Goal: Task Accomplishment & Management: Complete application form

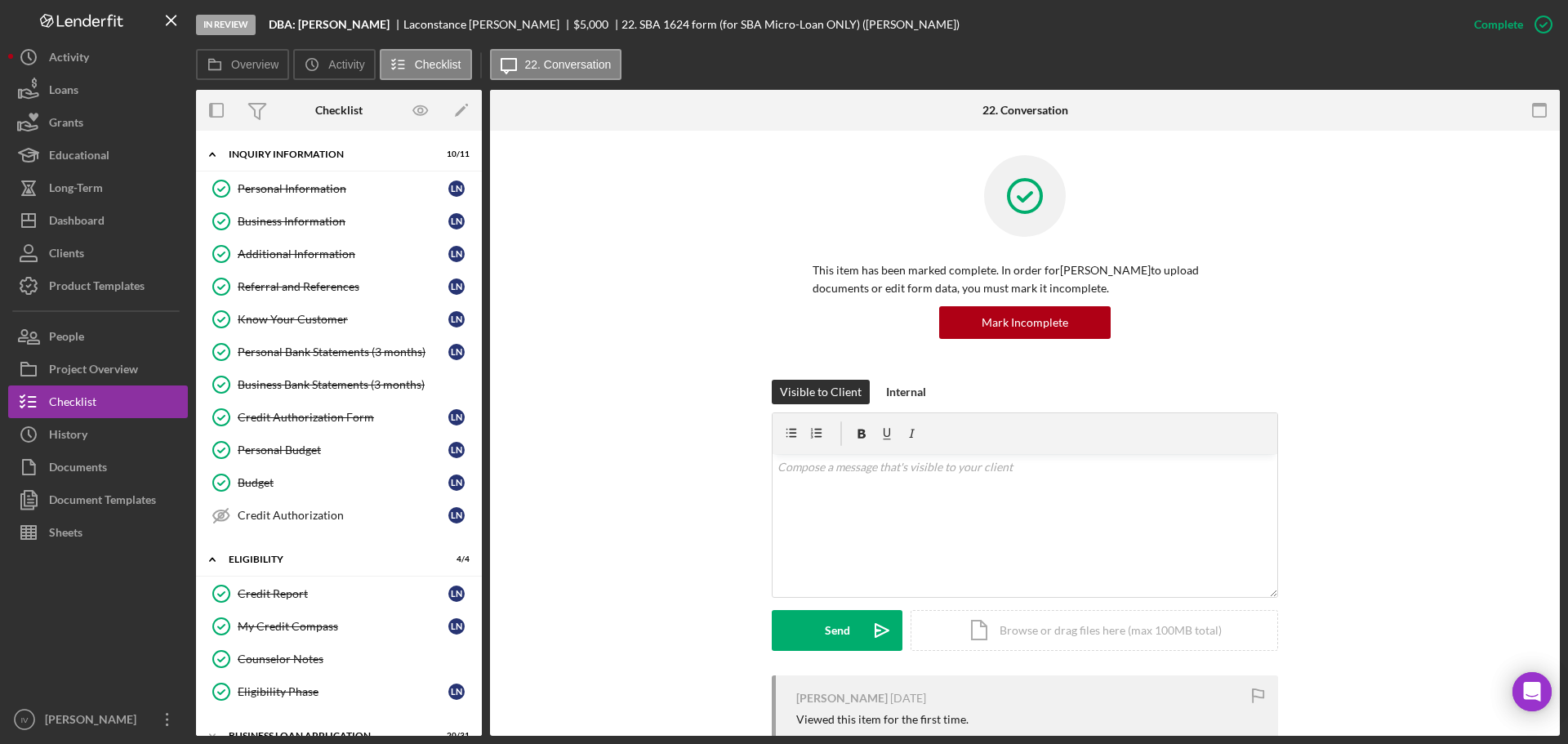
scroll to position [221, 0]
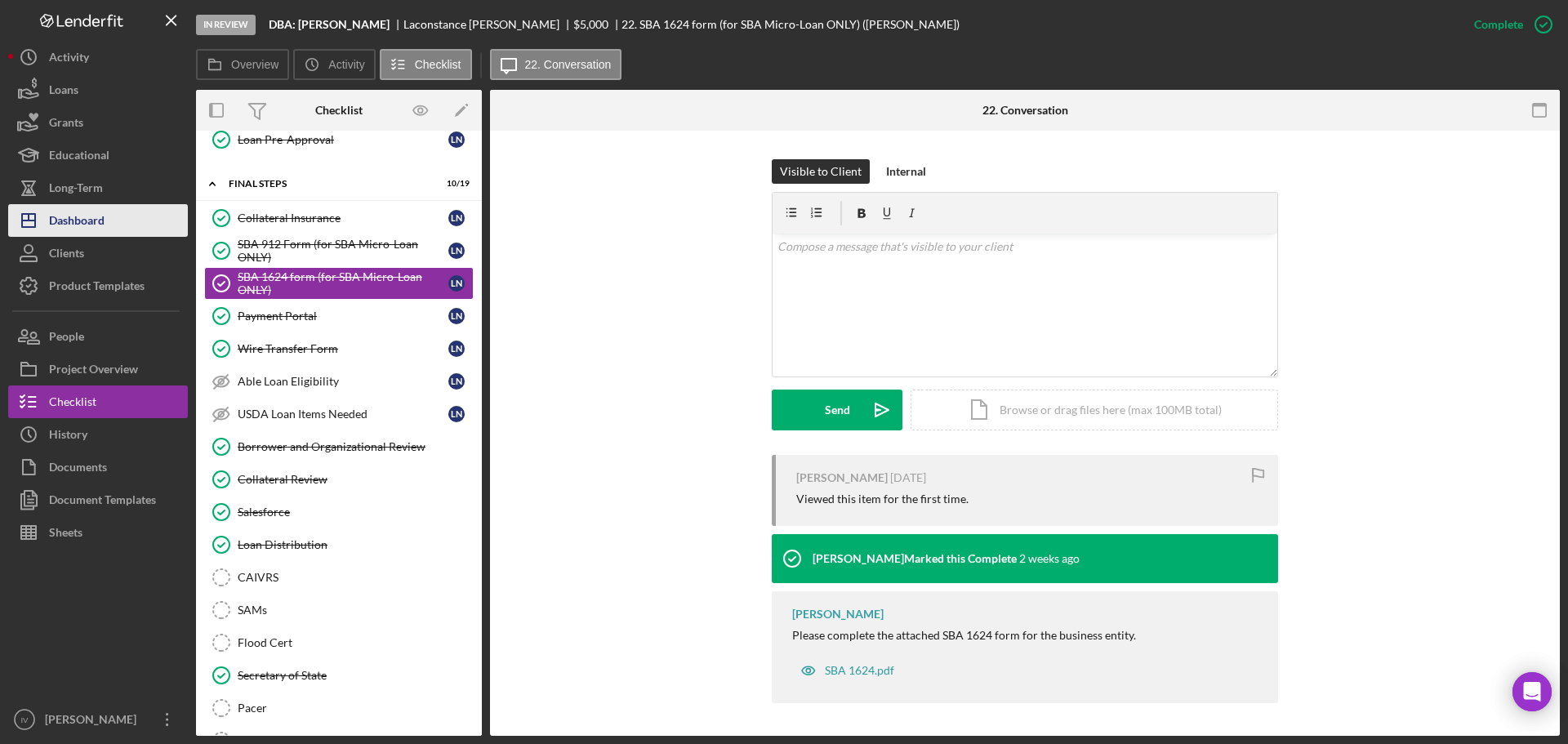
click at [82, 216] on div "Dashboard" at bounding box center [77, 222] width 56 height 36
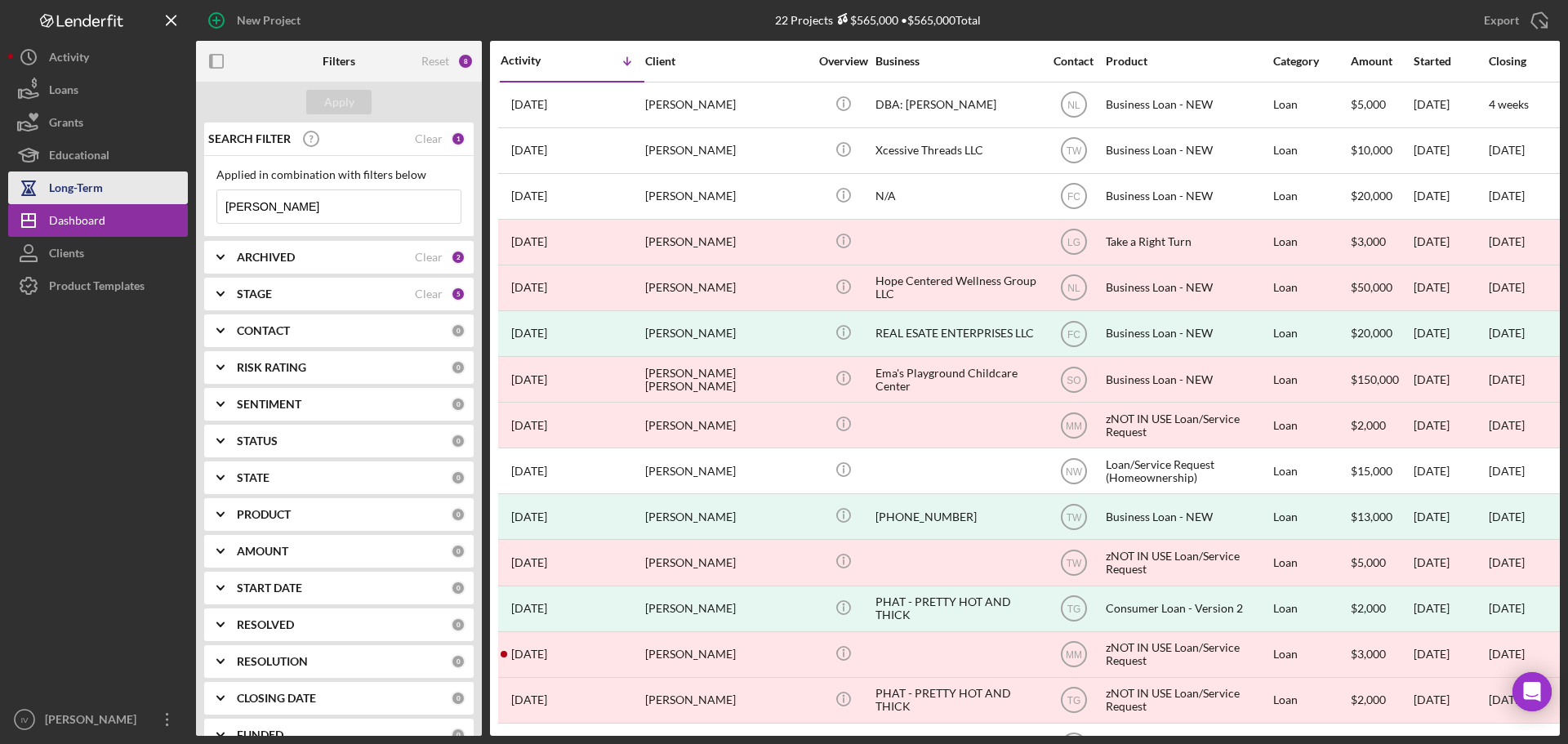
drag, startPoint x: 304, startPoint y: 211, endPoint x: 85, endPoint y: 189, distance: 220.1
click at [85, 189] on div "New Project 22 Projects $565,000 • $565,000 Total [PERSON_NAME] Export Icon/Exp…" at bounding box center [784, 368] width 1552 height 736
type input "[PERSON_NAME]"
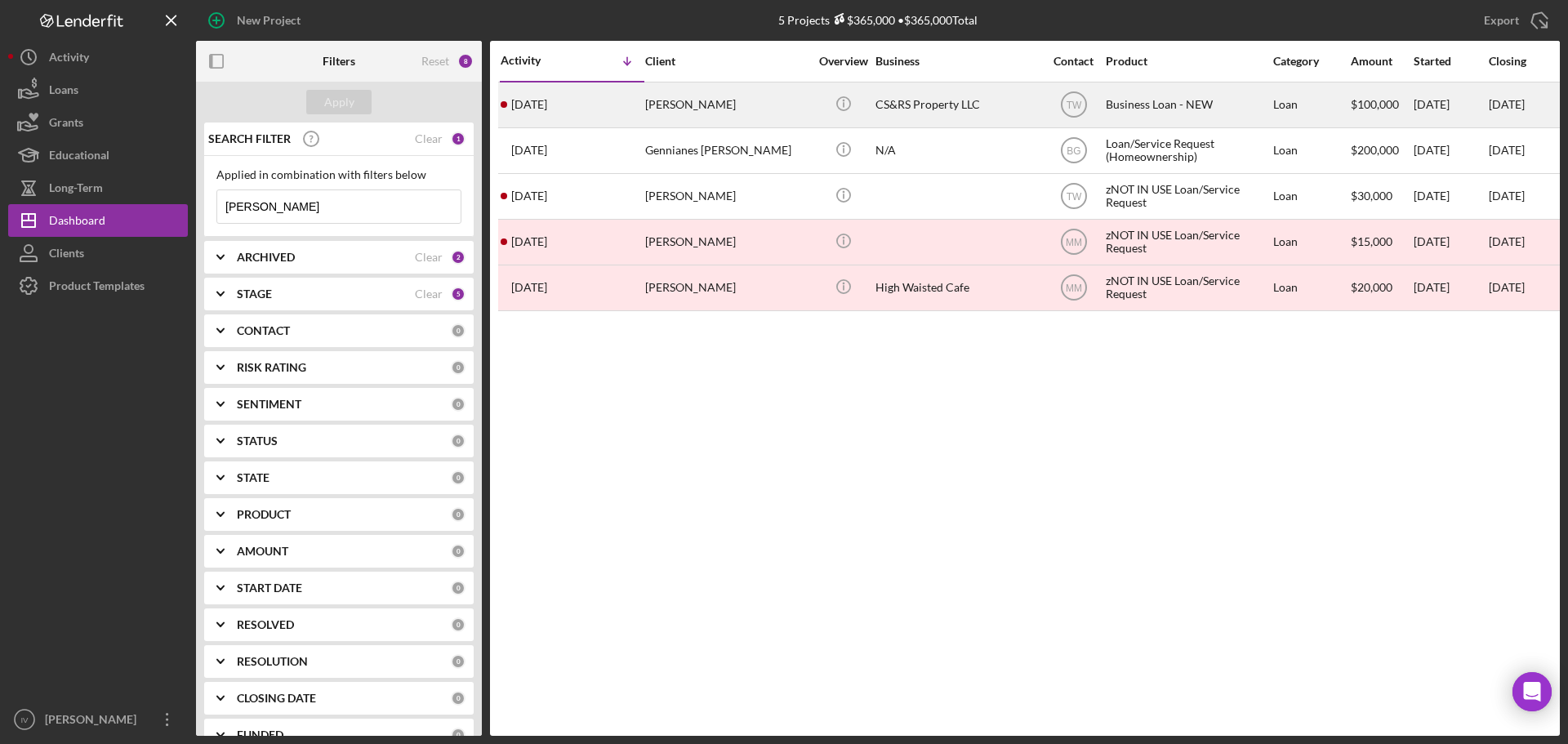
click at [997, 104] on div "CS&RS Property LLC" at bounding box center [957, 105] width 163 height 43
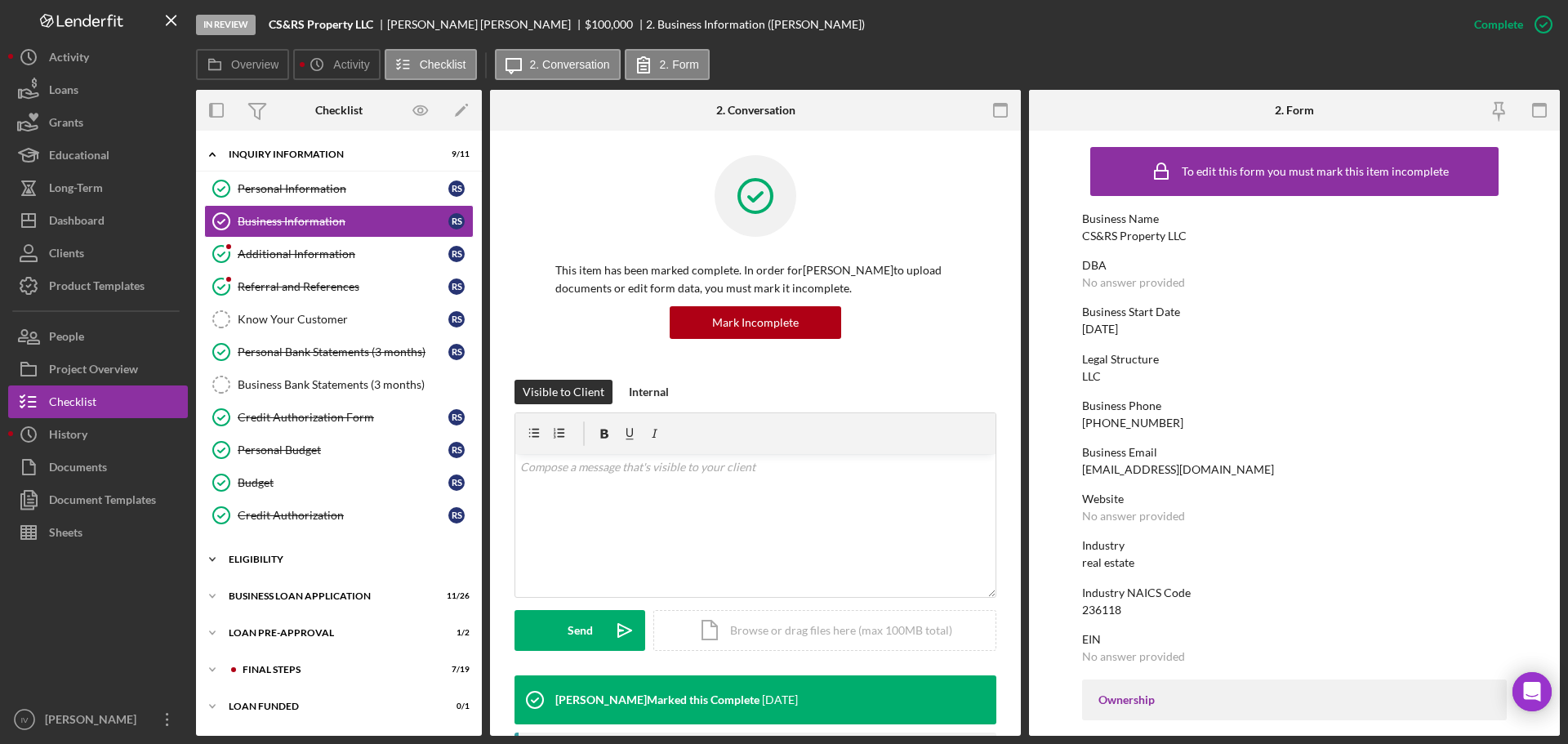
click at [278, 567] on div "Icon/Expander ELIGIBILITY 2 / 4" at bounding box center [339, 559] width 286 height 33
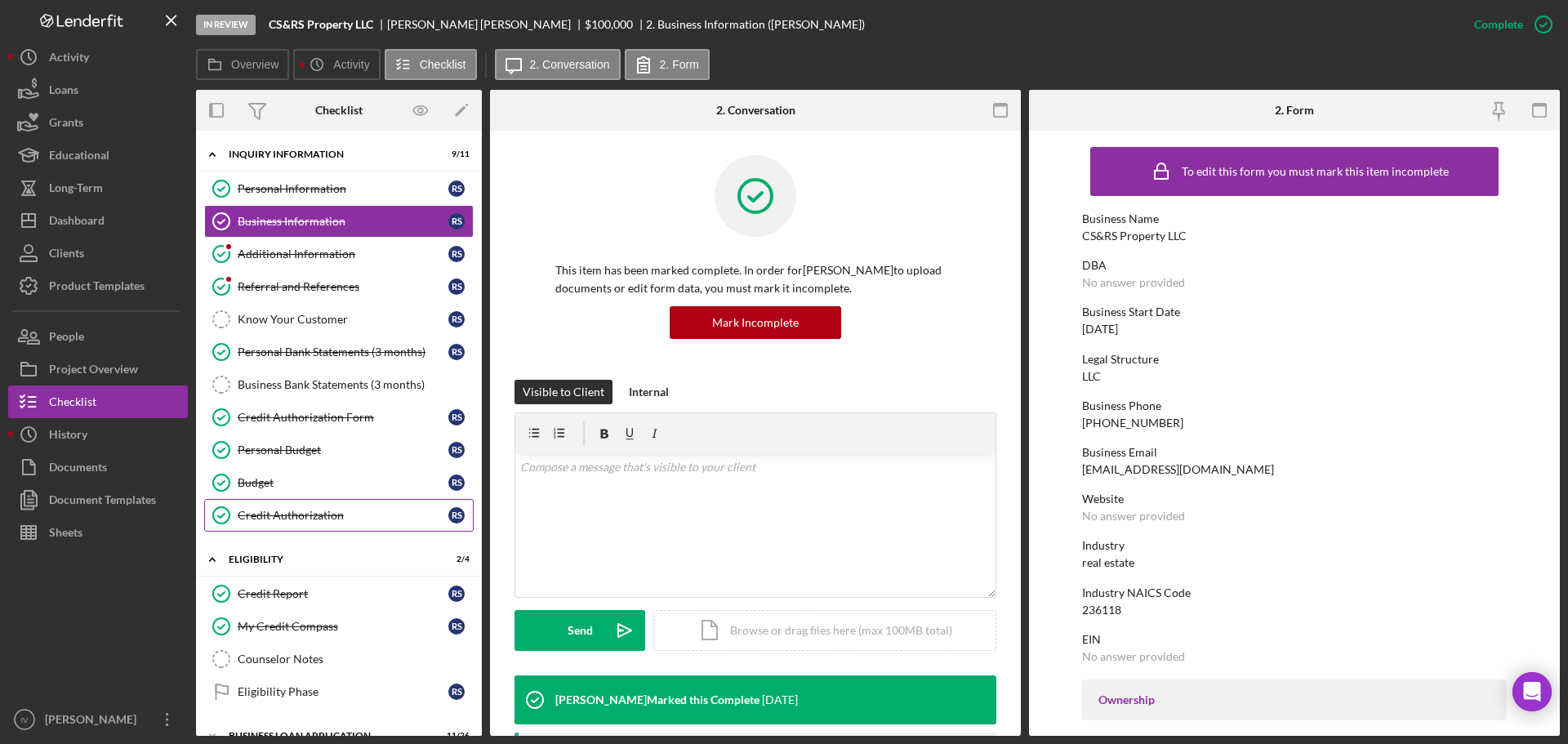
scroll to position [135, 0]
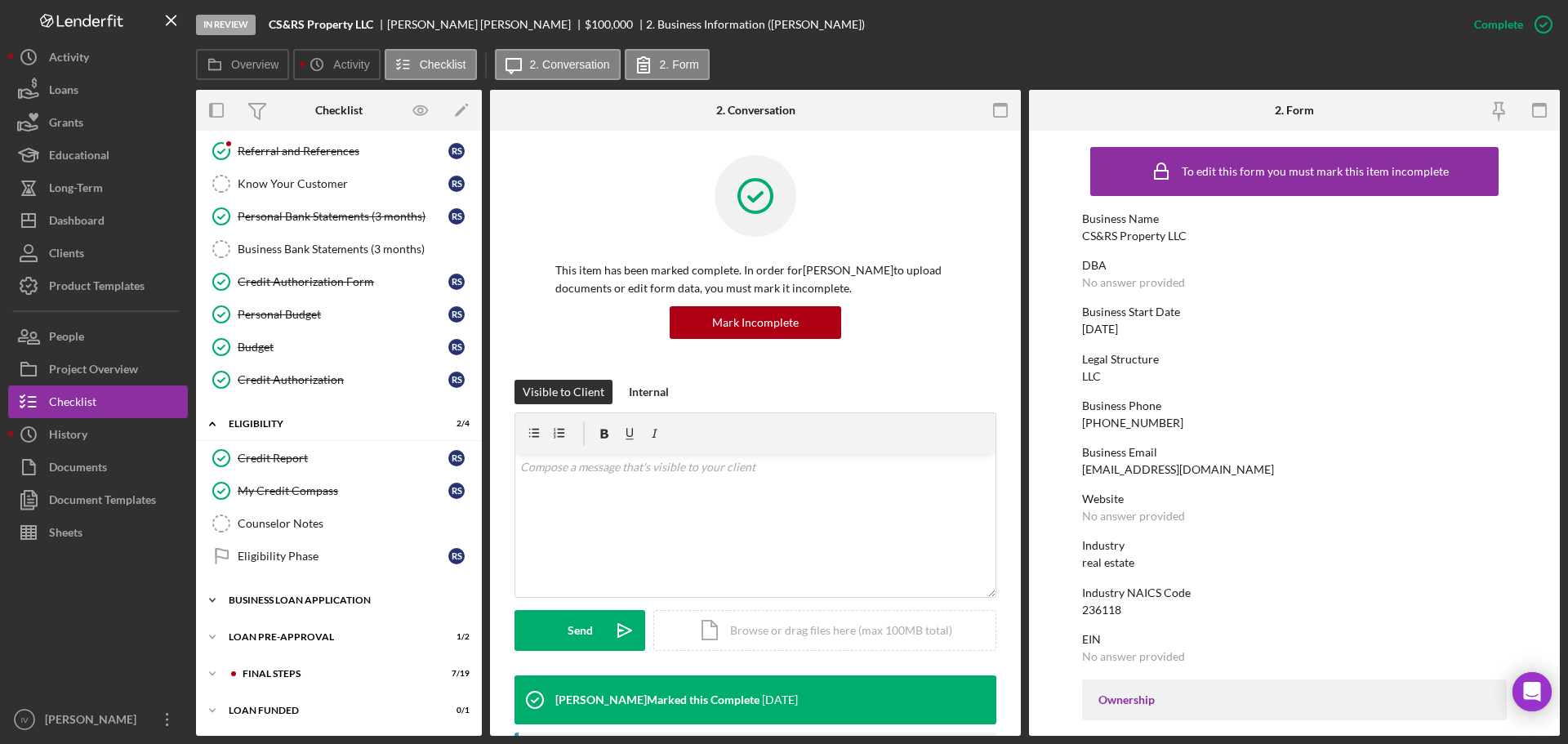
click at [304, 597] on div "BUSINESS LOAN APPLICATION" at bounding box center [345, 600] width 232 height 10
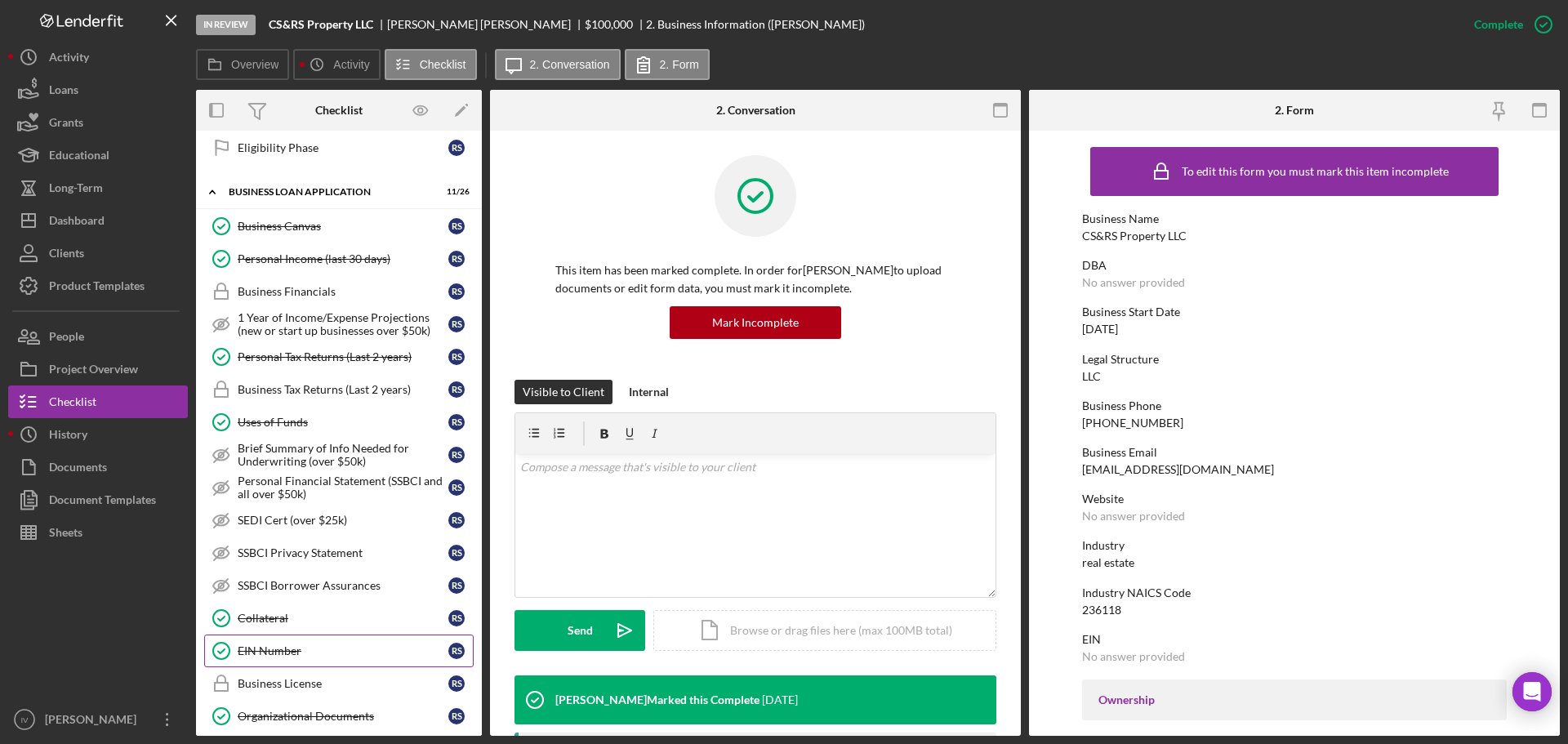
click at [283, 647] on div "EIN Number" at bounding box center [342, 650] width 210 height 13
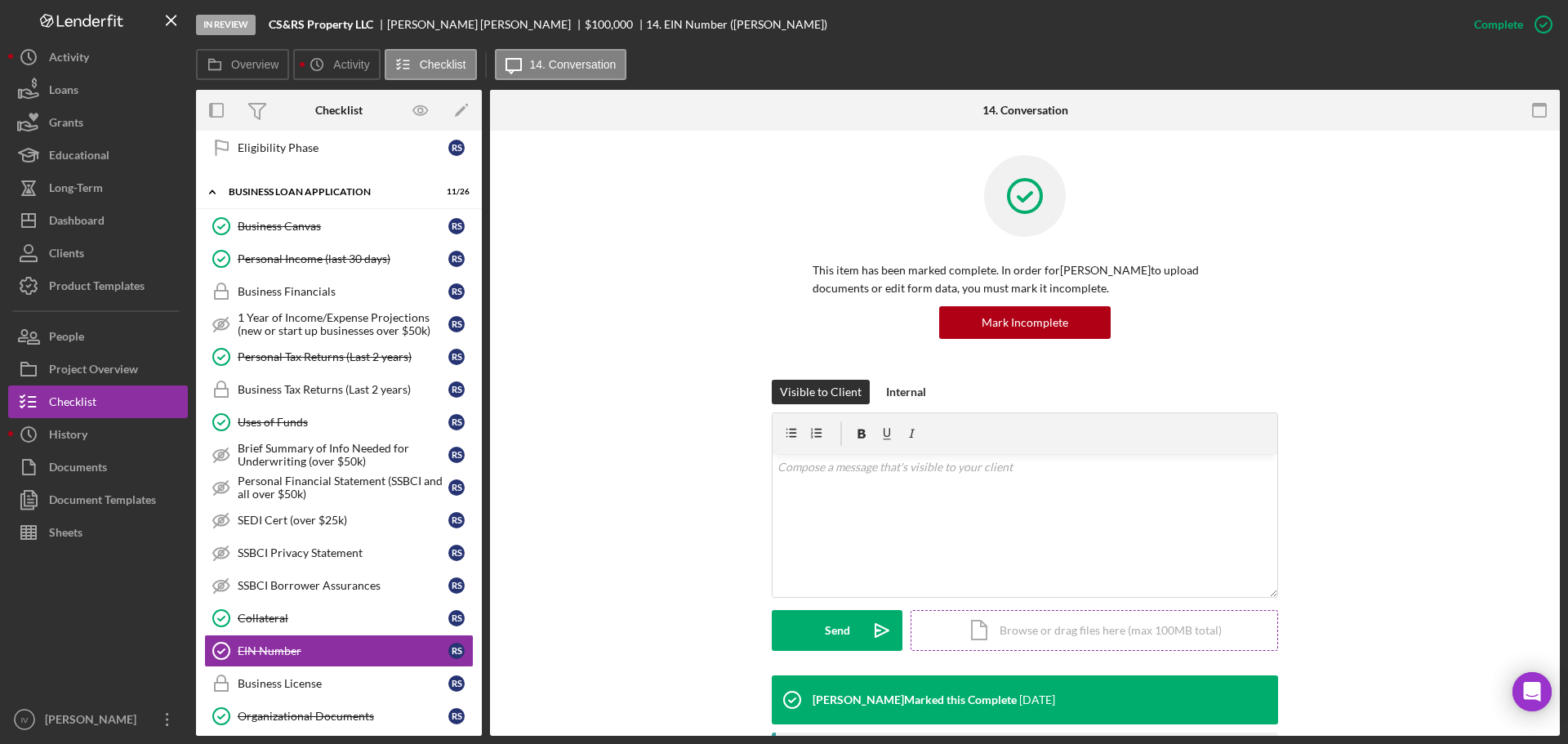
scroll to position [265, 0]
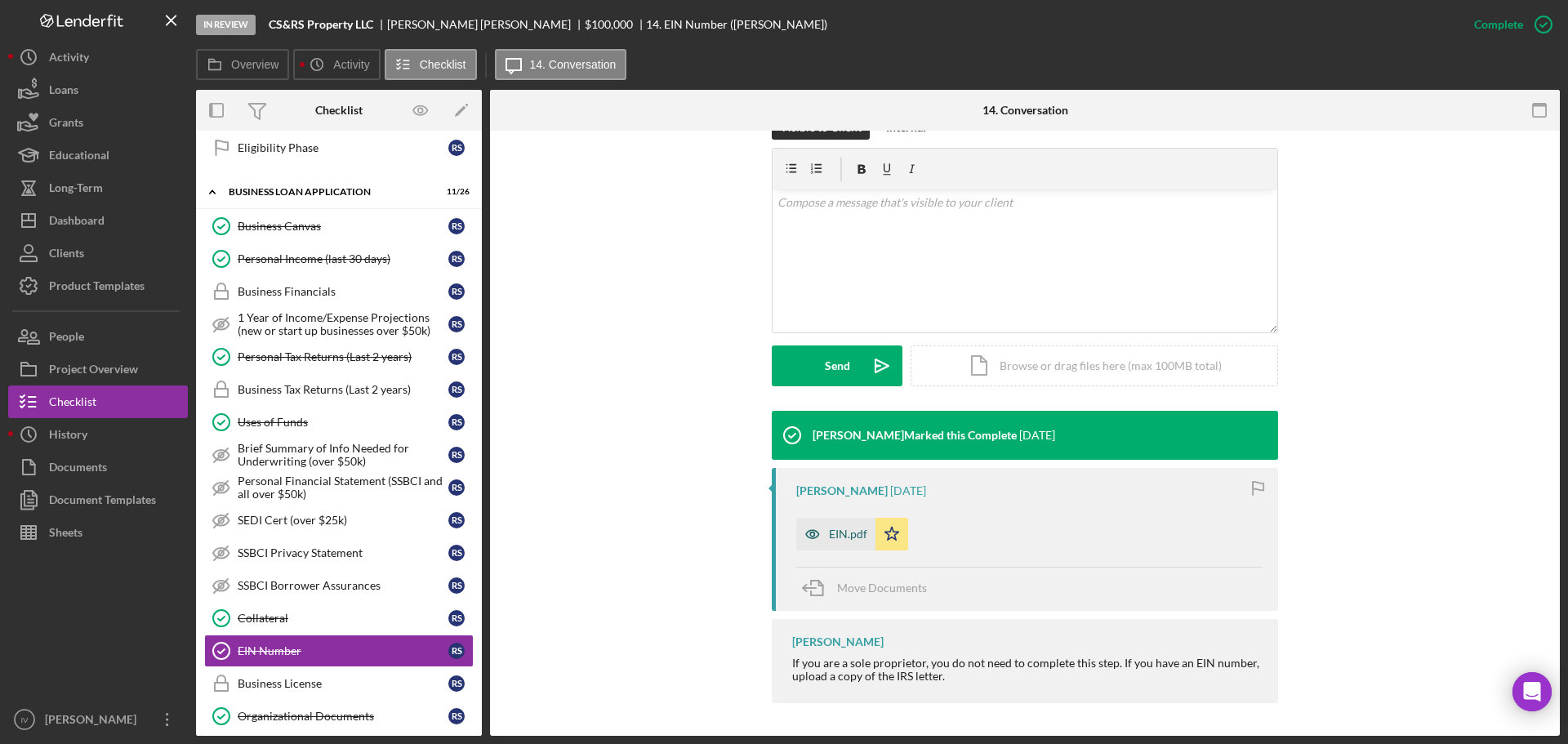
click at [847, 526] on div "EIN.pdf" at bounding box center [836, 534] width 79 height 33
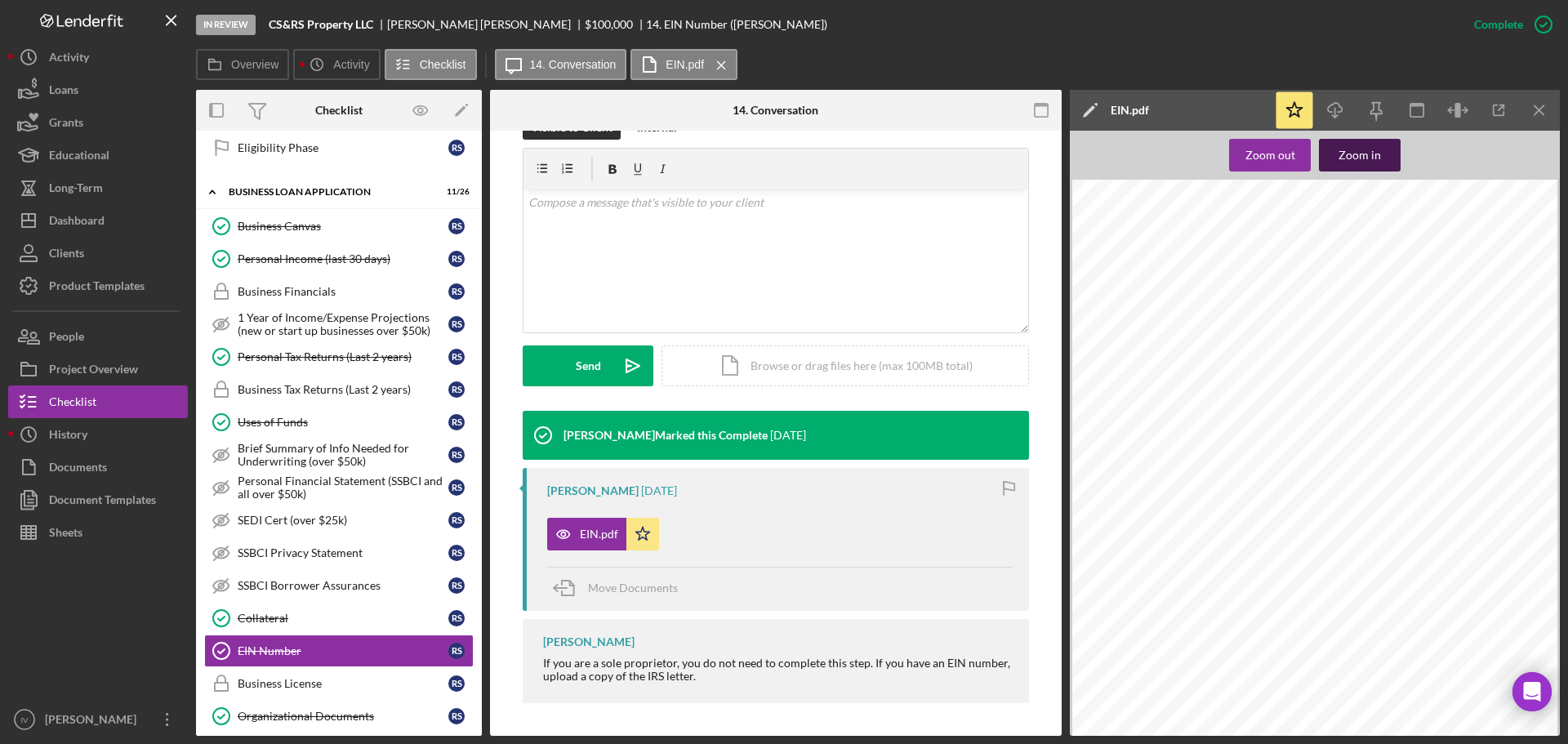
click at [1340, 157] on div "Zoom in" at bounding box center [1359, 155] width 42 height 33
click at [1232, 577] on div at bounding box center [1322, 560] width 582 height 759
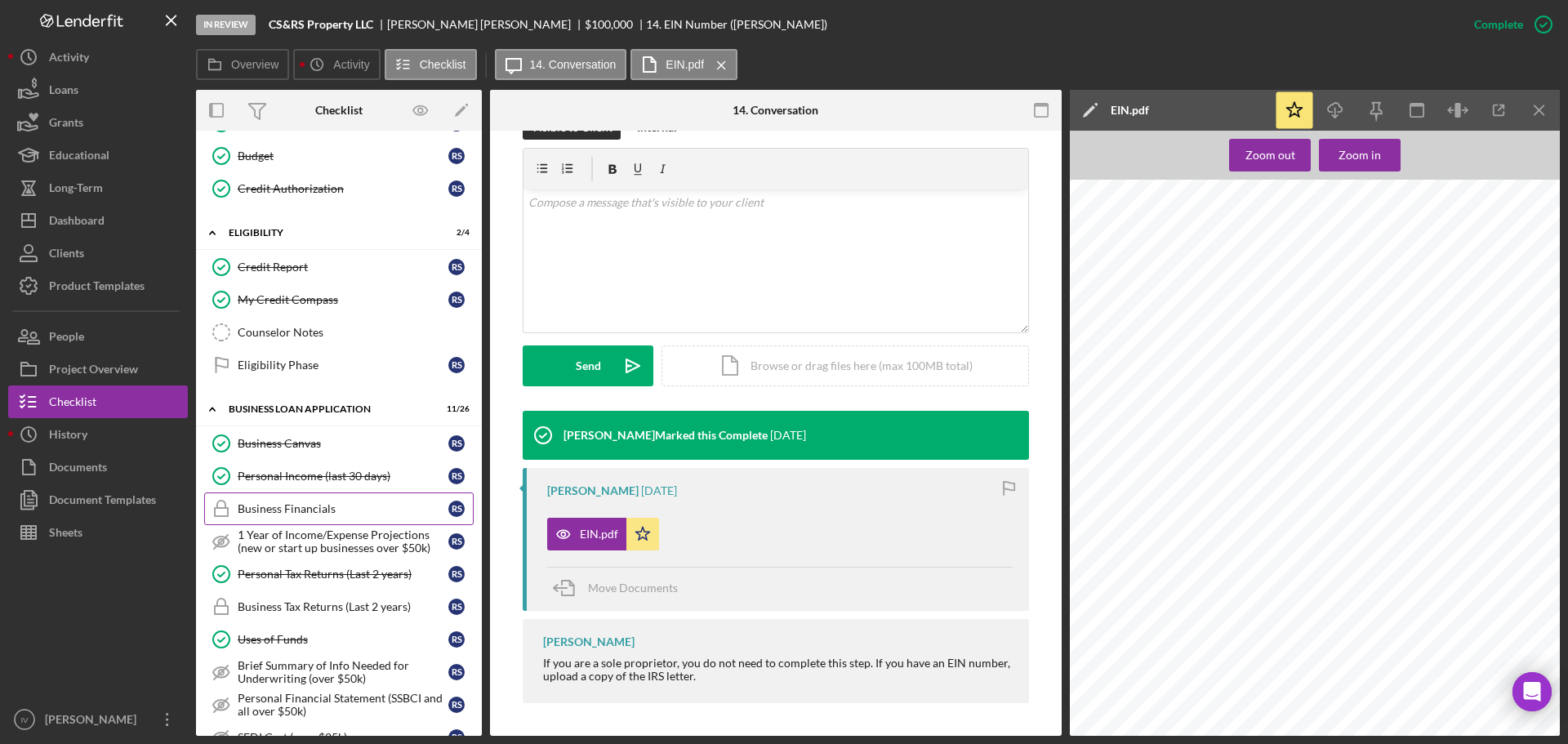
scroll to position [654, 0]
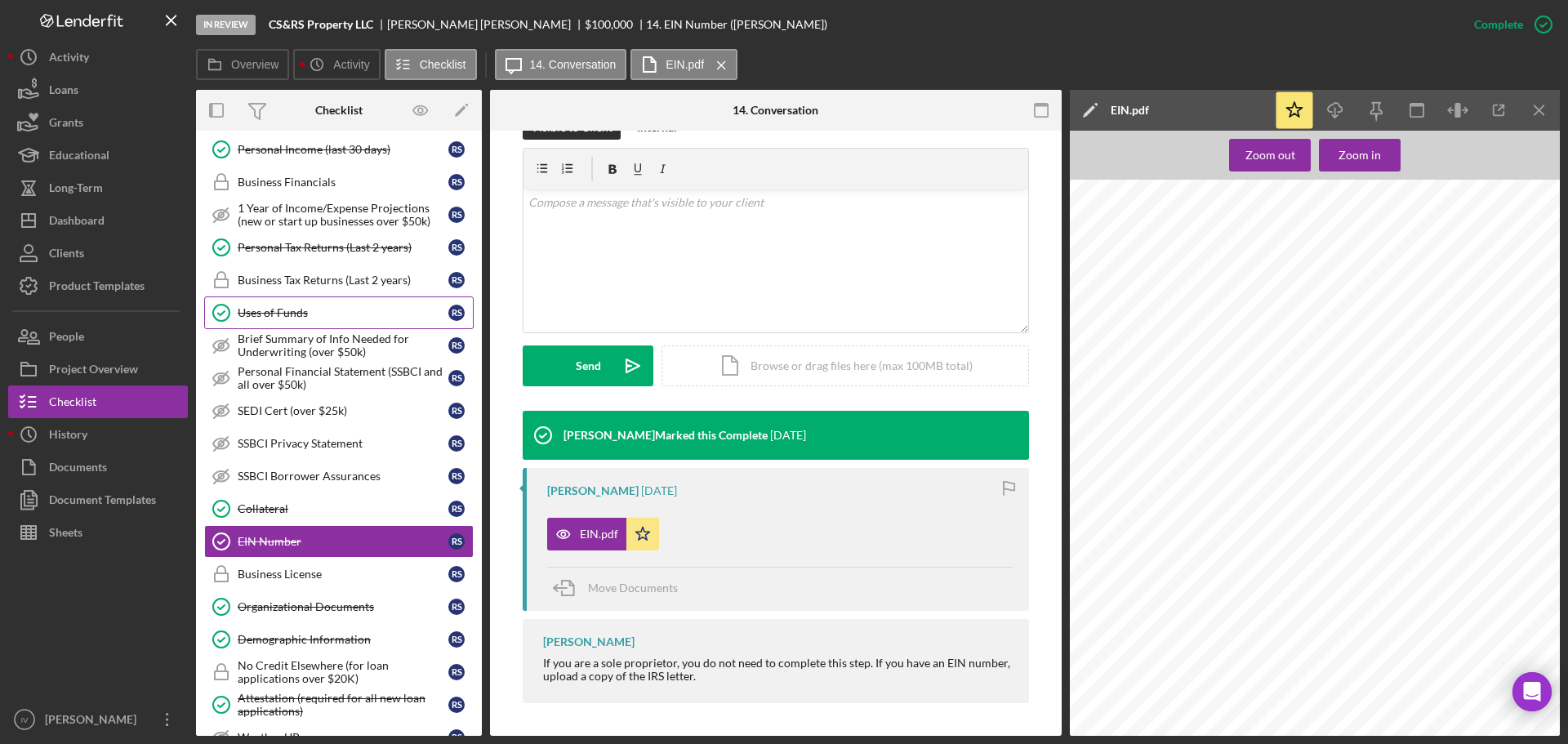
click at [279, 311] on div "Uses of Funds" at bounding box center [342, 312] width 210 height 13
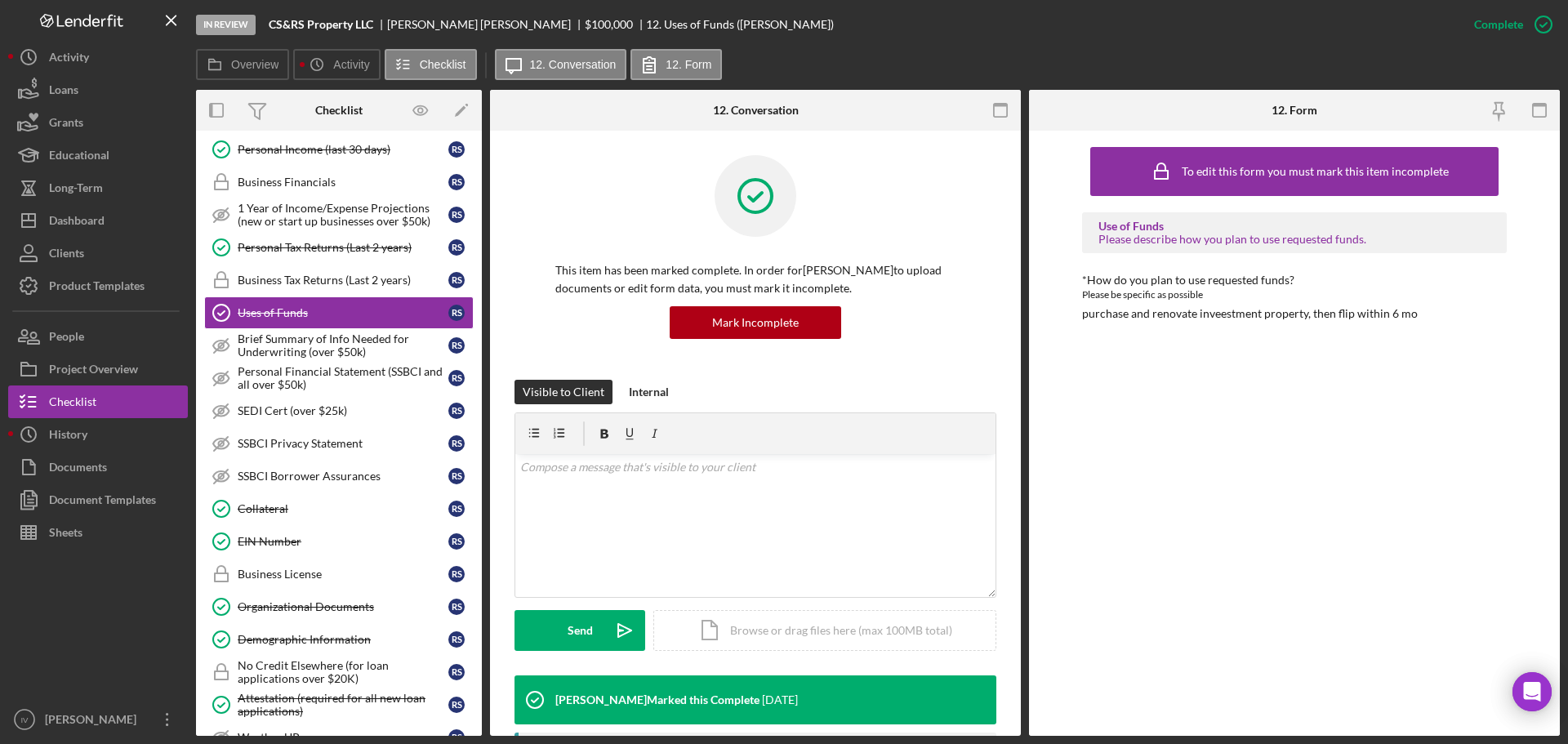
click at [1415, 315] on div "*How do you plan to use requested funds? Please be specific as possible purchas…" at bounding box center [1294, 297] width 424 height 46
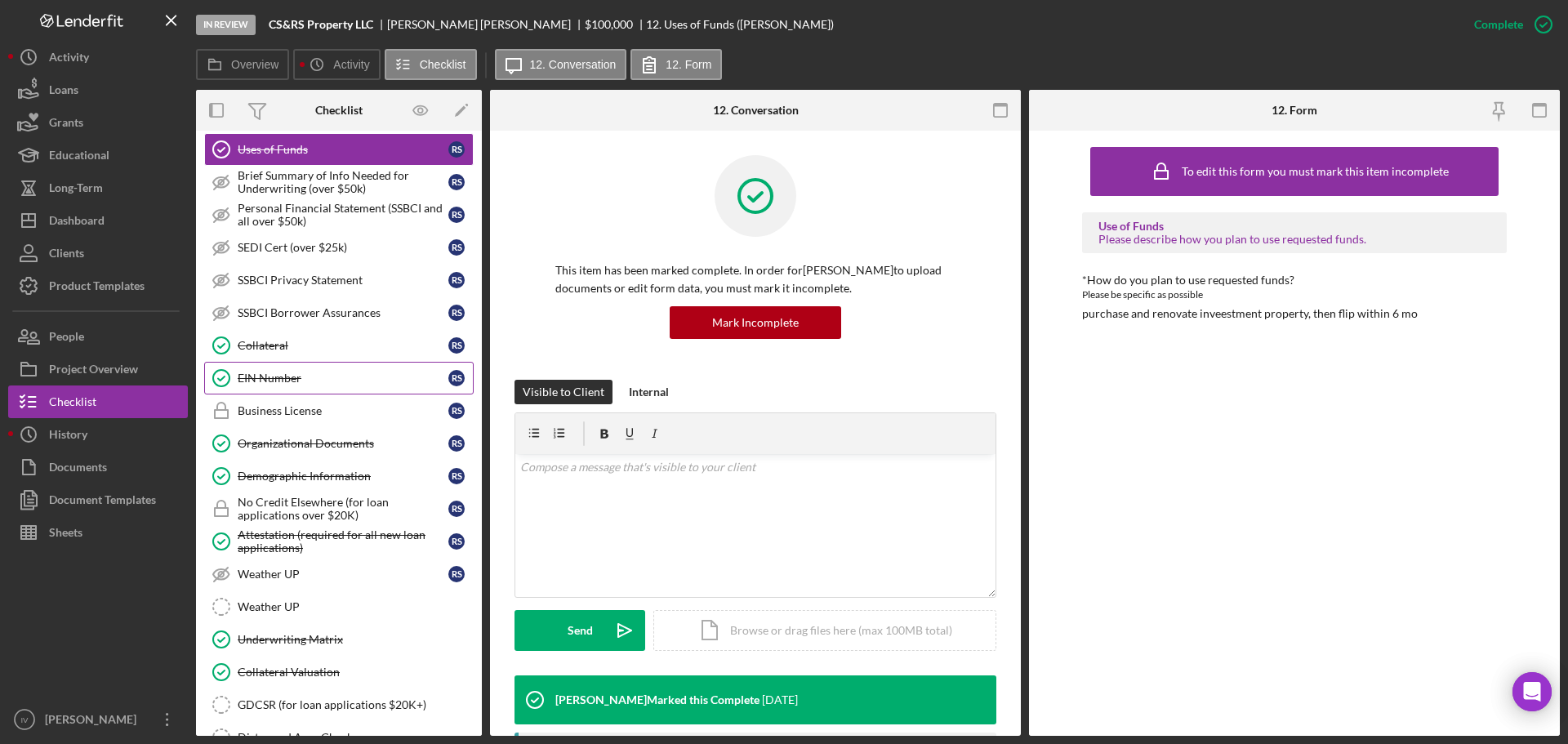
click at [268, 384] on div "EIN Number" at bounding box center [342, 378] width 210 height 13
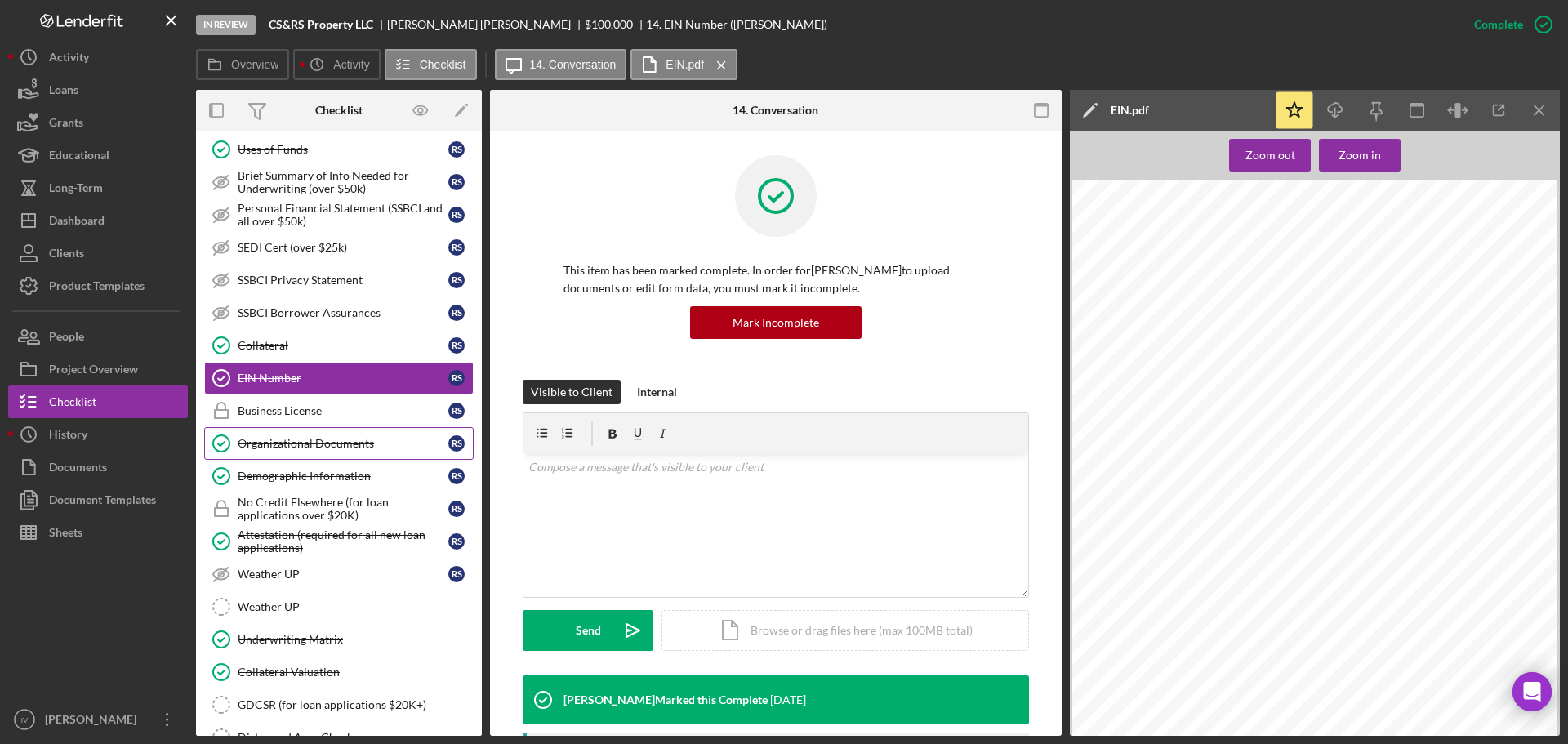
click at [311, 439] on div "Organizational Documents" at bounding box center [342, 443] width 210 height 13
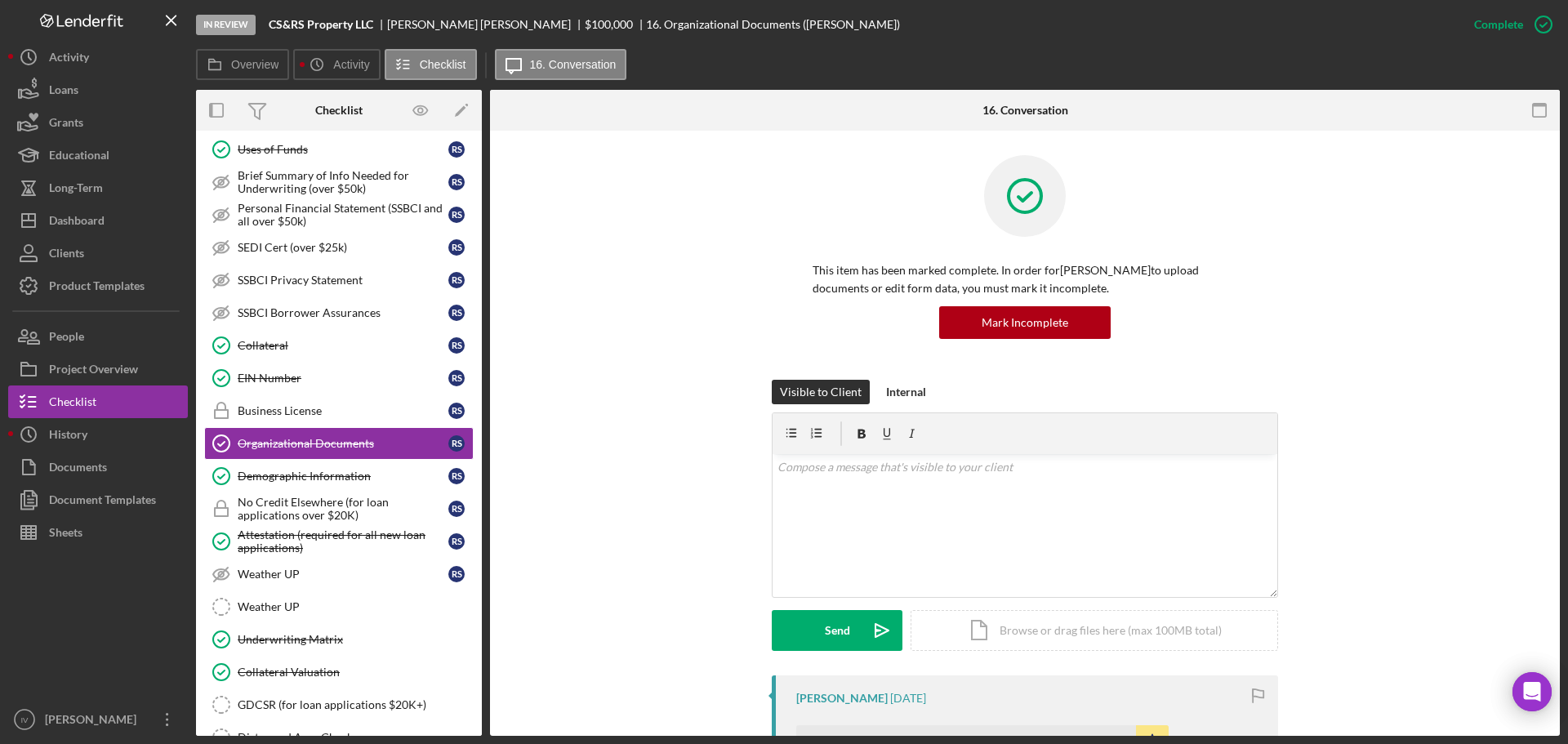
scroll to position [469, 0]
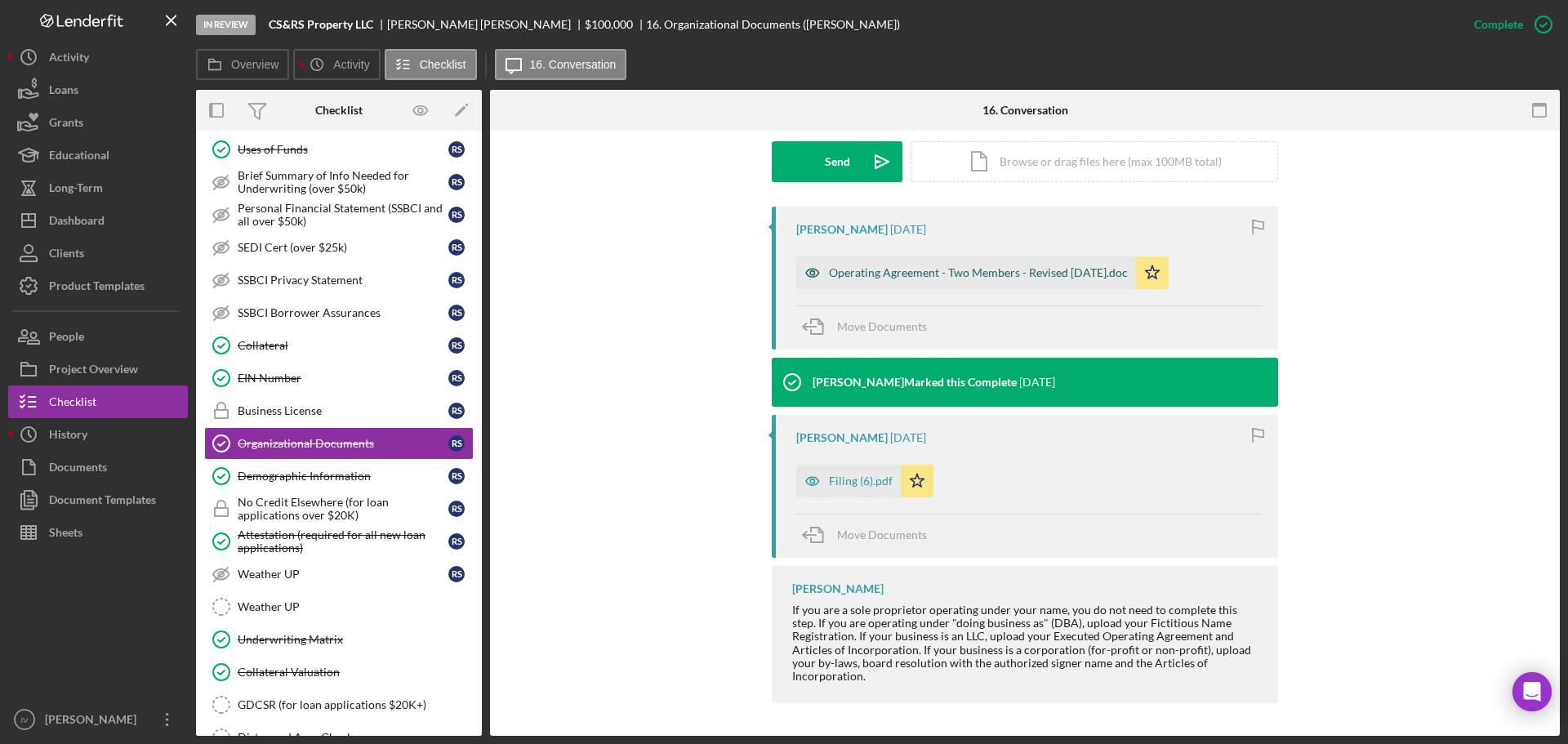
click at [946, 266] on div "Operating Agreement - Two Members - Revised [DATE].doc" at bounding box center [979, 272] width 299 height 13
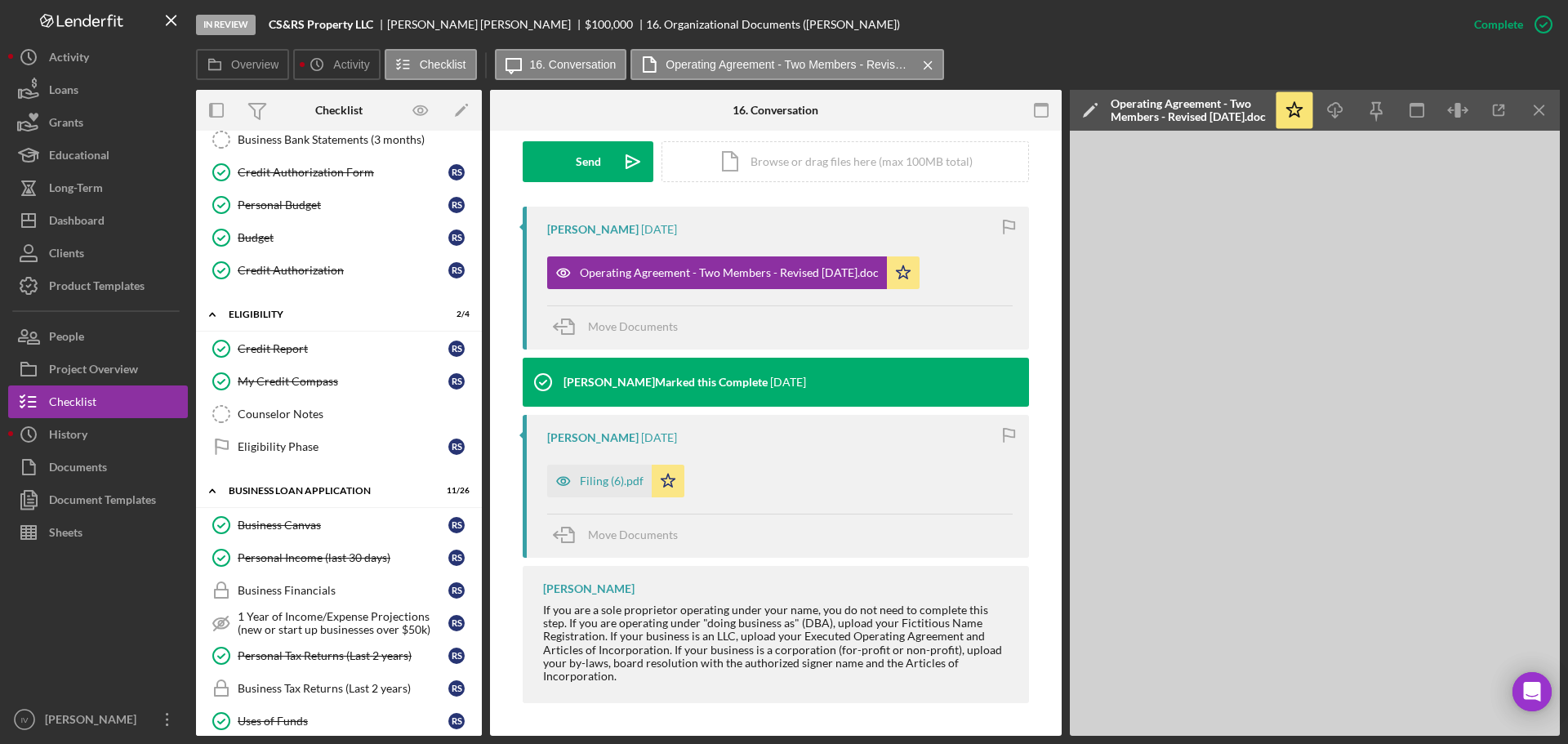
scroll to position [0, 0]
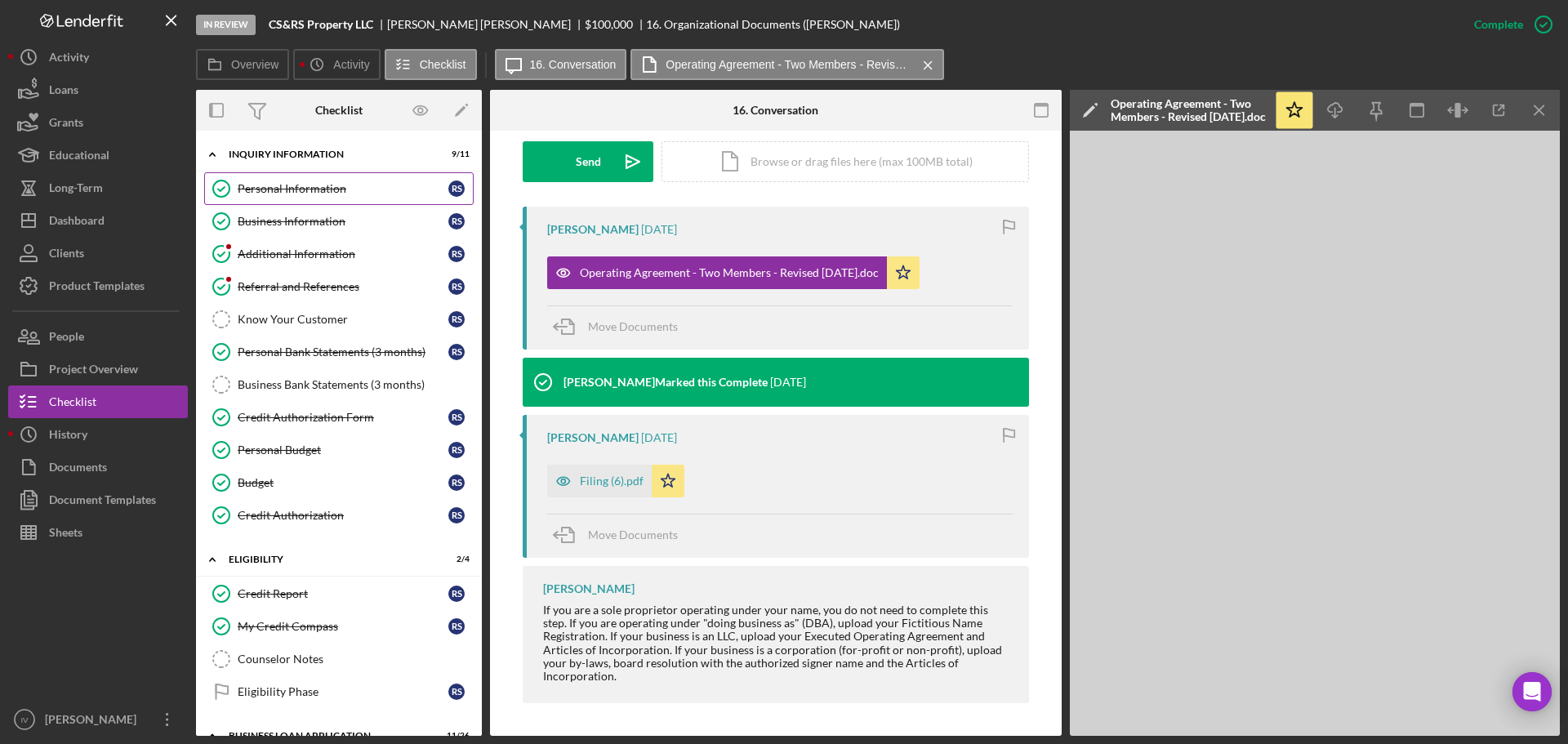
click at [292, 188] on div "Personal Information" at bounding box center [342, 188] width 210 height 13
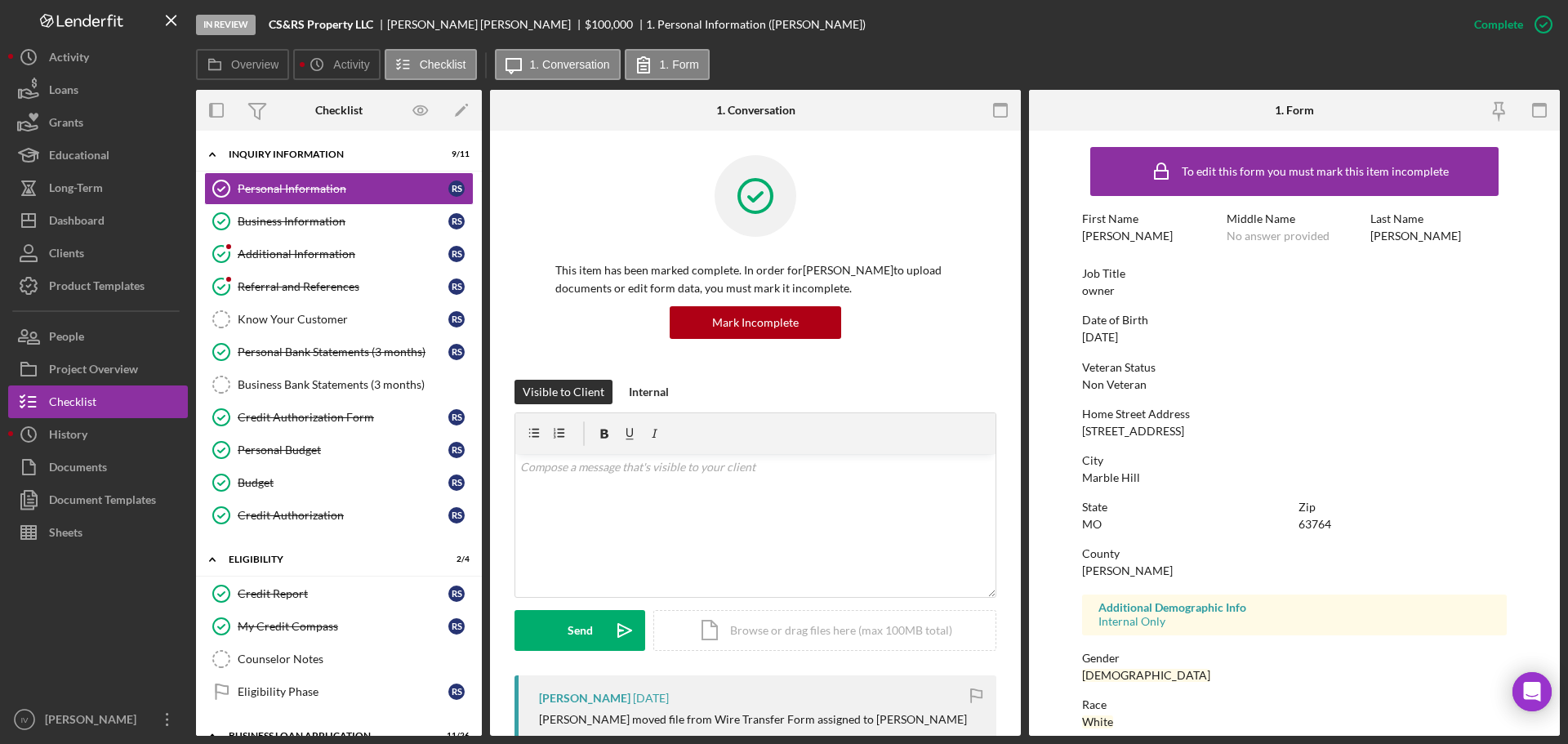
scroll to position [156, 0]
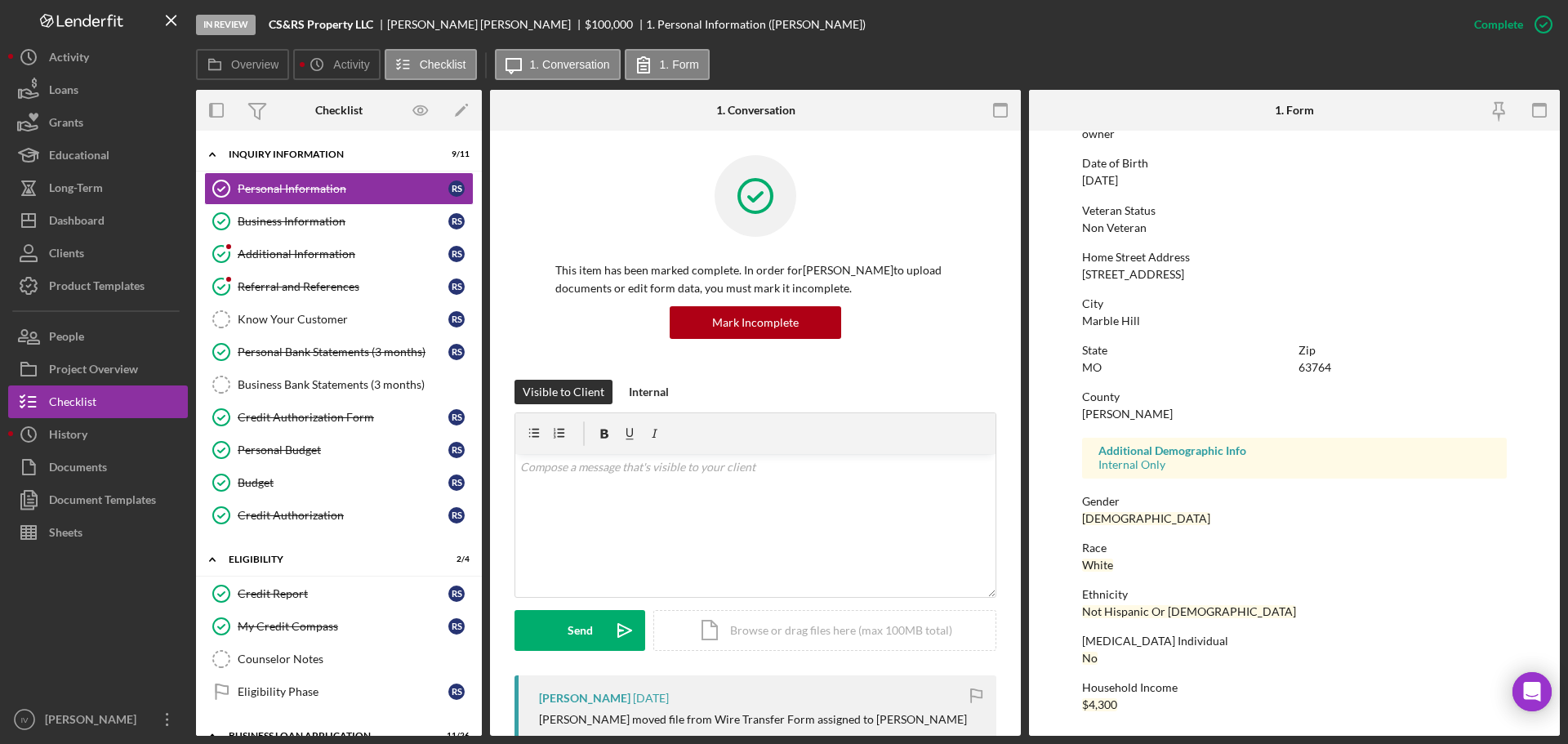
click at [1325, 573] on div "To edit this form you must mark this item incomplete First Name [PERSON_NAME] M…" at bounding box center [1294, 355] width 424 height 746
click at [282, 217] on div "Business Information" at bounding box center [342, 221] width 210 height 13
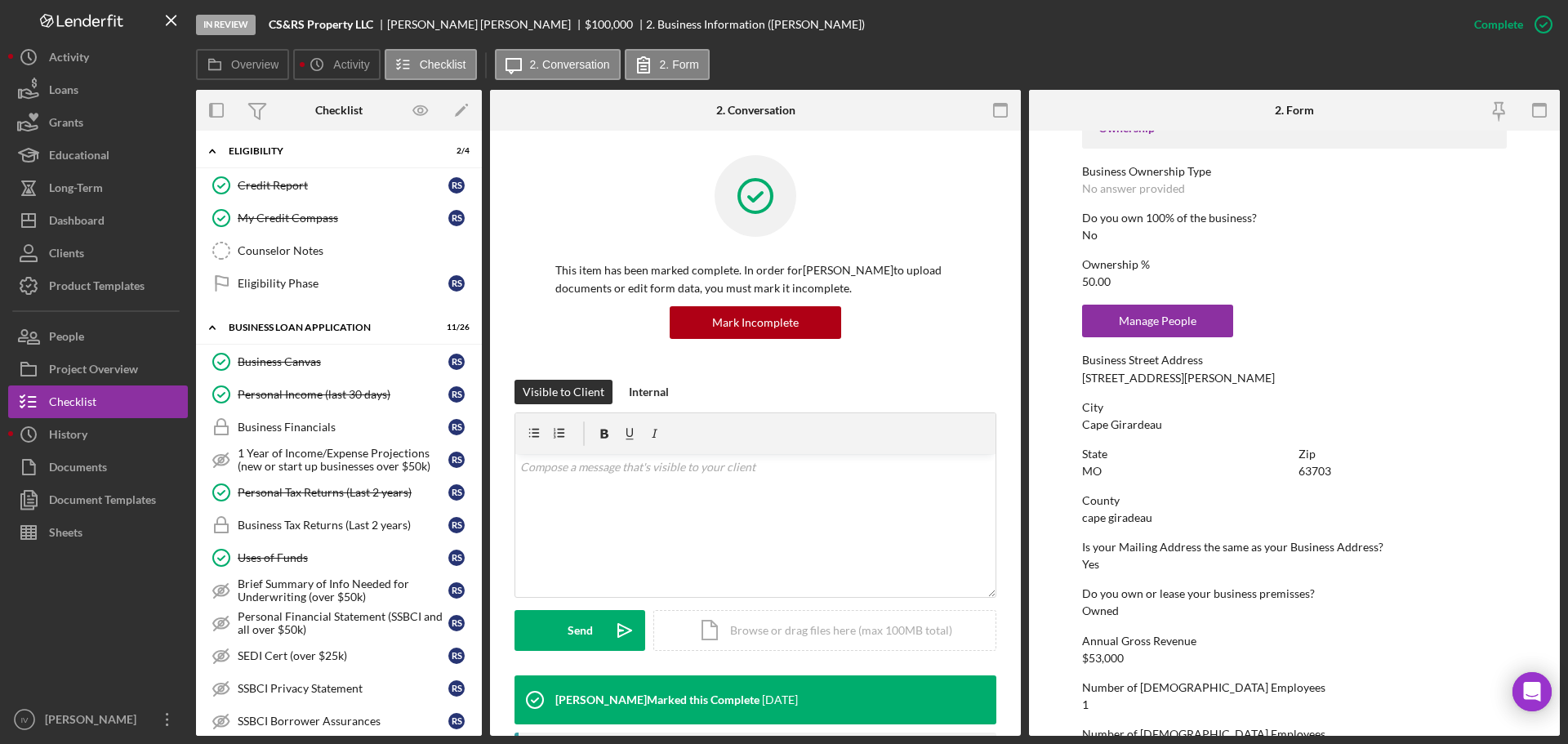
scroll to position [735, 0]
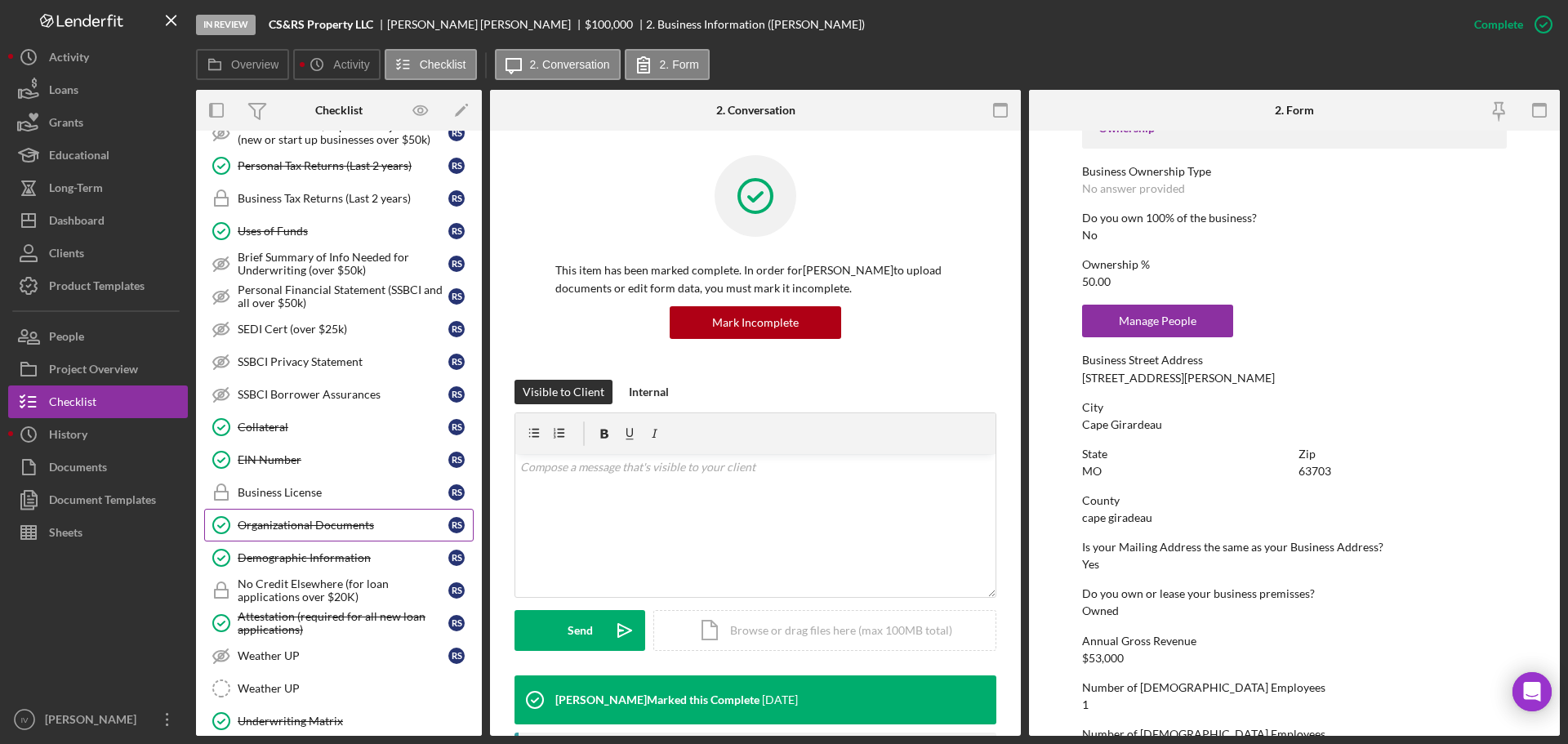
click at [270, 519] on div "Organizational Documents" at bounding box center [342, 524] width 210 height 13
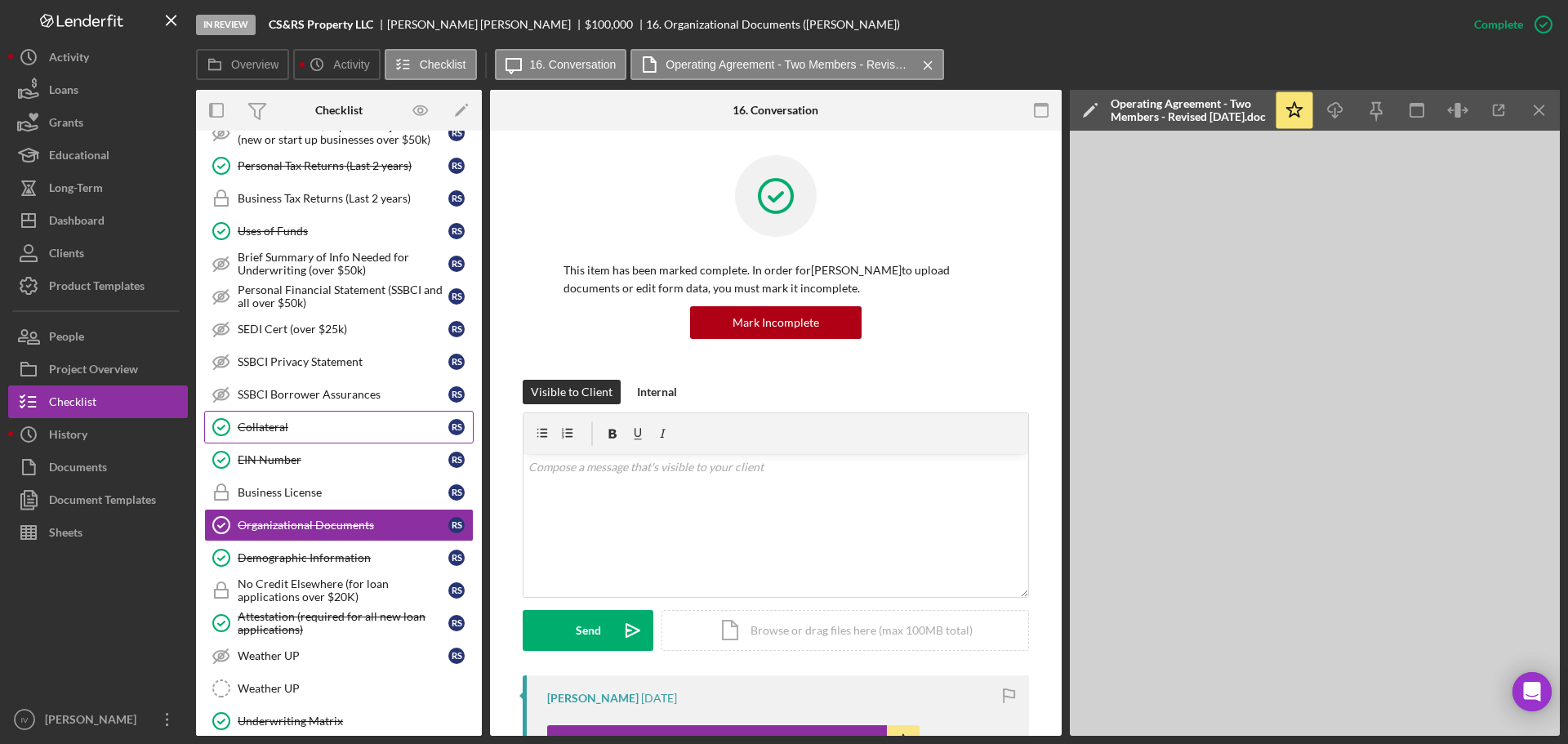
click at [277, 421] on div "Collateral" at bounding box center [342, 427] width 210 height 13
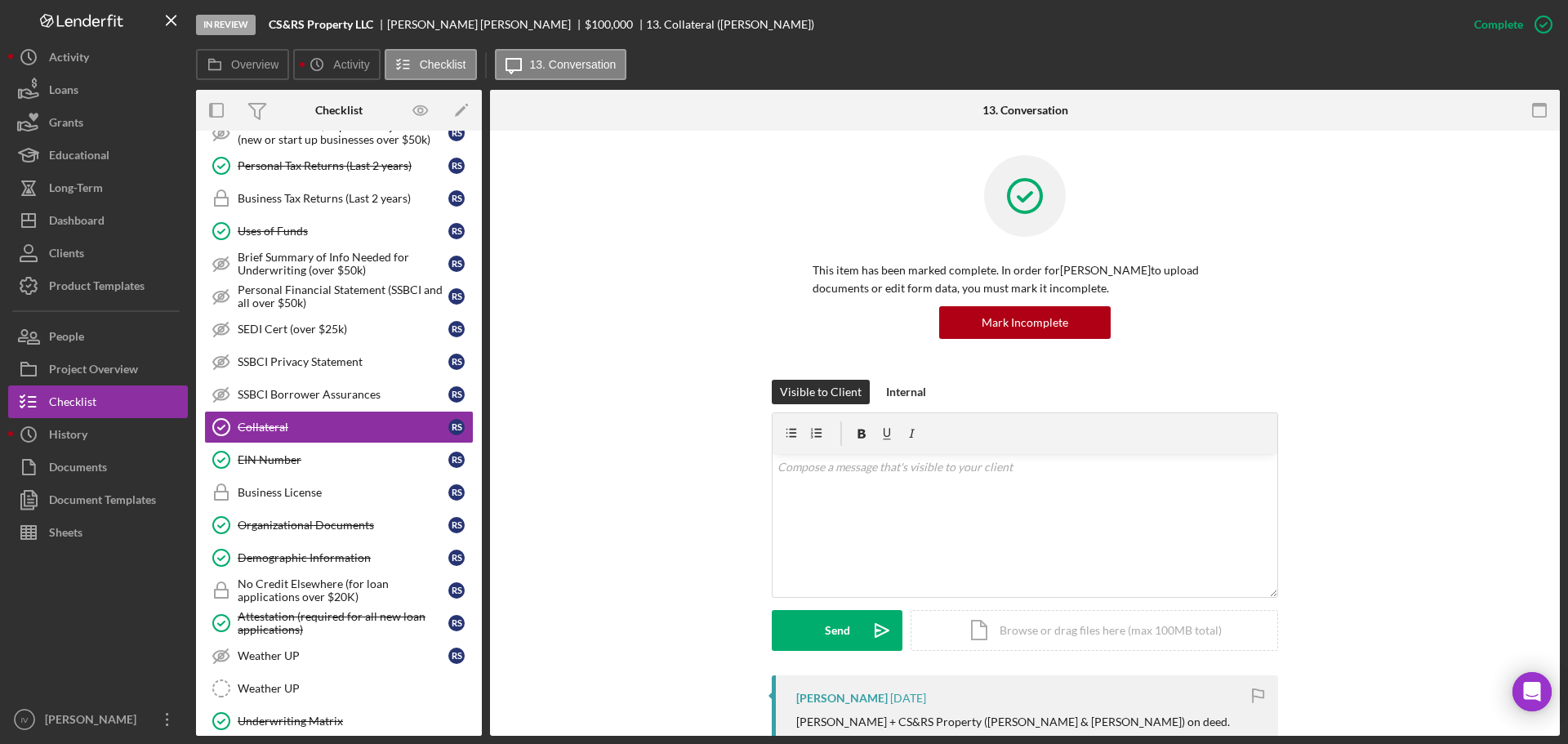
scroll to position [572, 0]
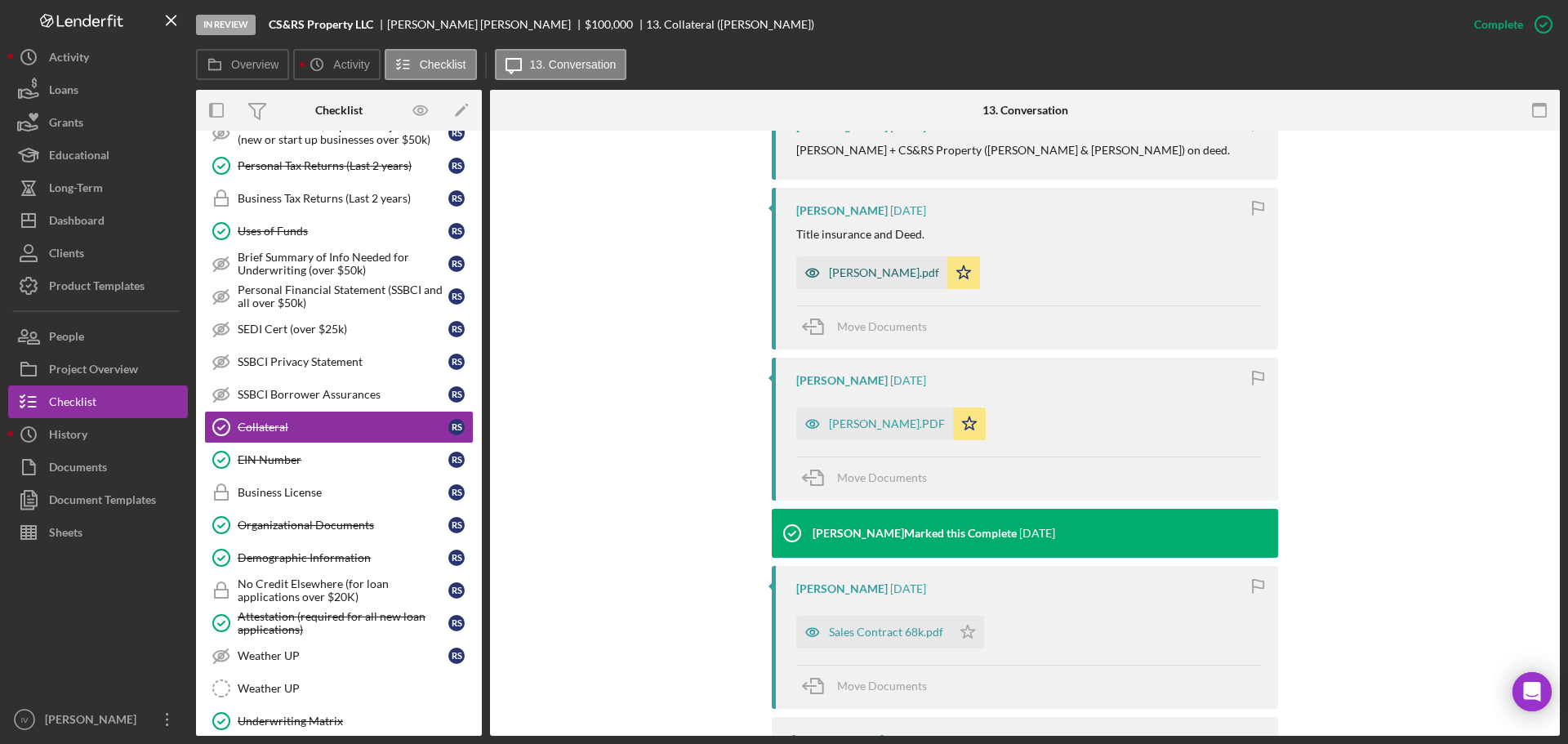
click at [893, 271] on div "[PERSON_NAME].pdf" at bounding box center [884, 272] width 110 height 13
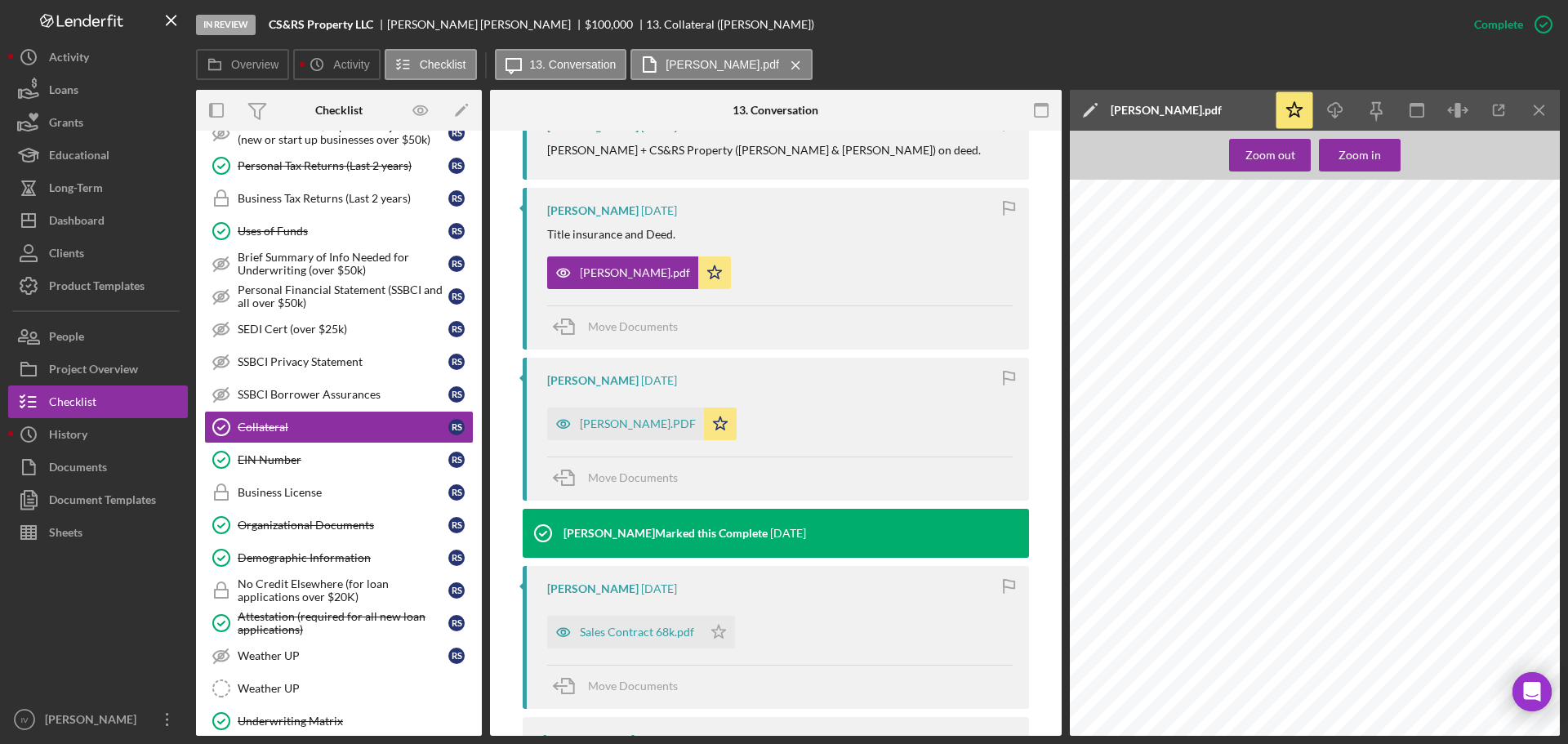
scroll to position [14, 0]
click at [684, 423] on div "[PERSON_NAME].PDF" at bounding box center [637, 424] width 116 height 13
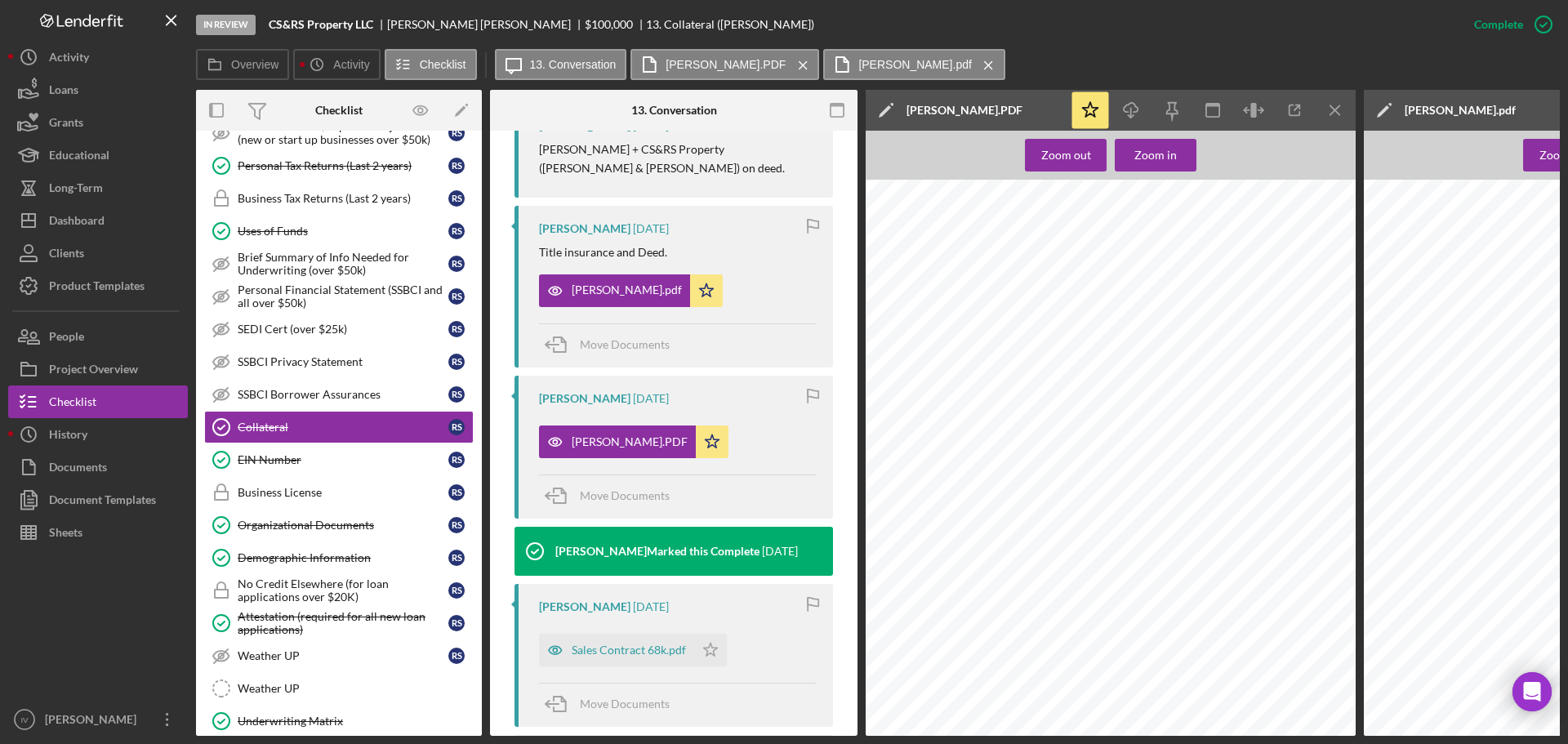
scroll to position [6577, 0]
click at [1340, 103] on icon "Icon/Menu Close" at bounding box center [1335, 110] width 36 height 36
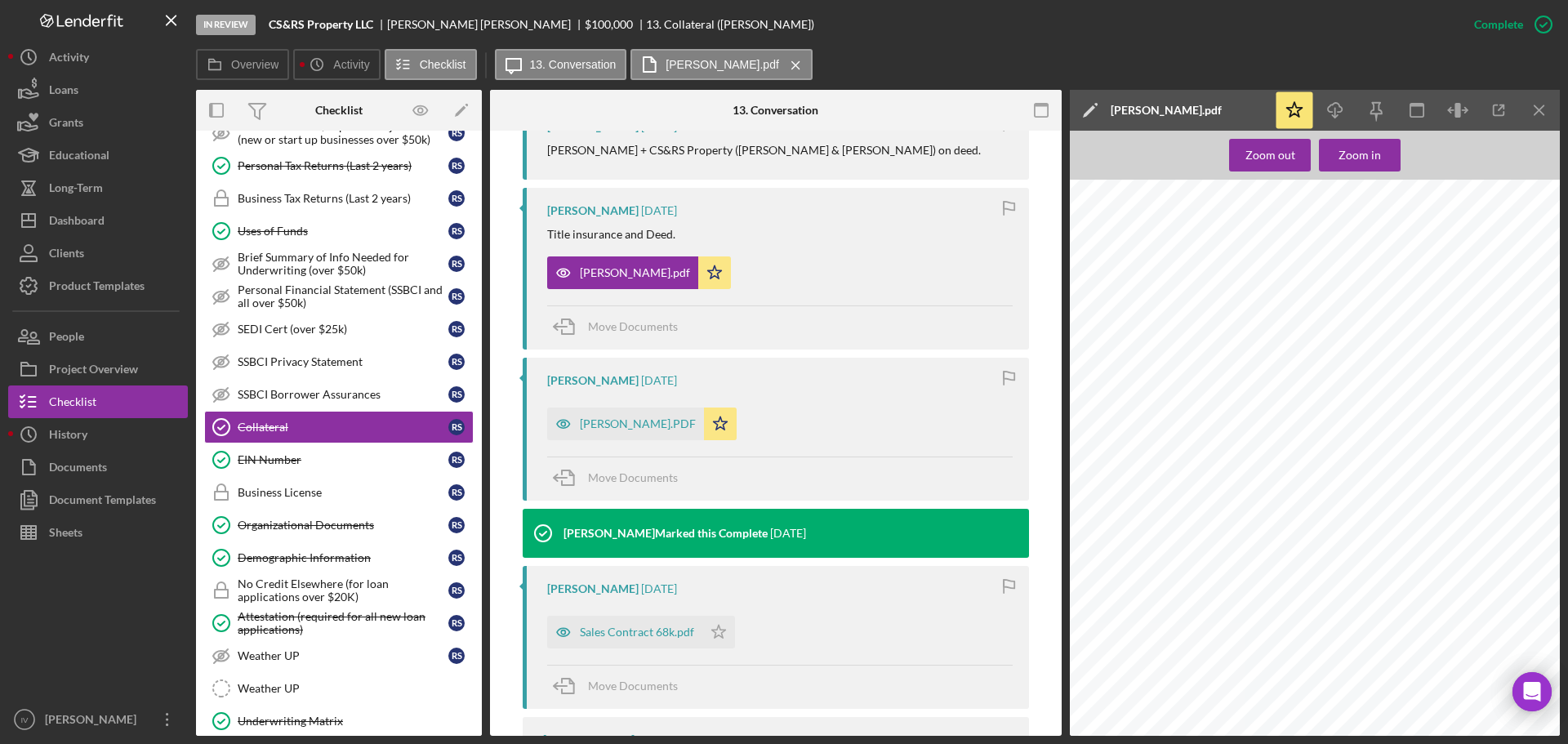
scroll to position [178, 0]
